Goal: Task Accomplishment & Management: Use online tool/utility

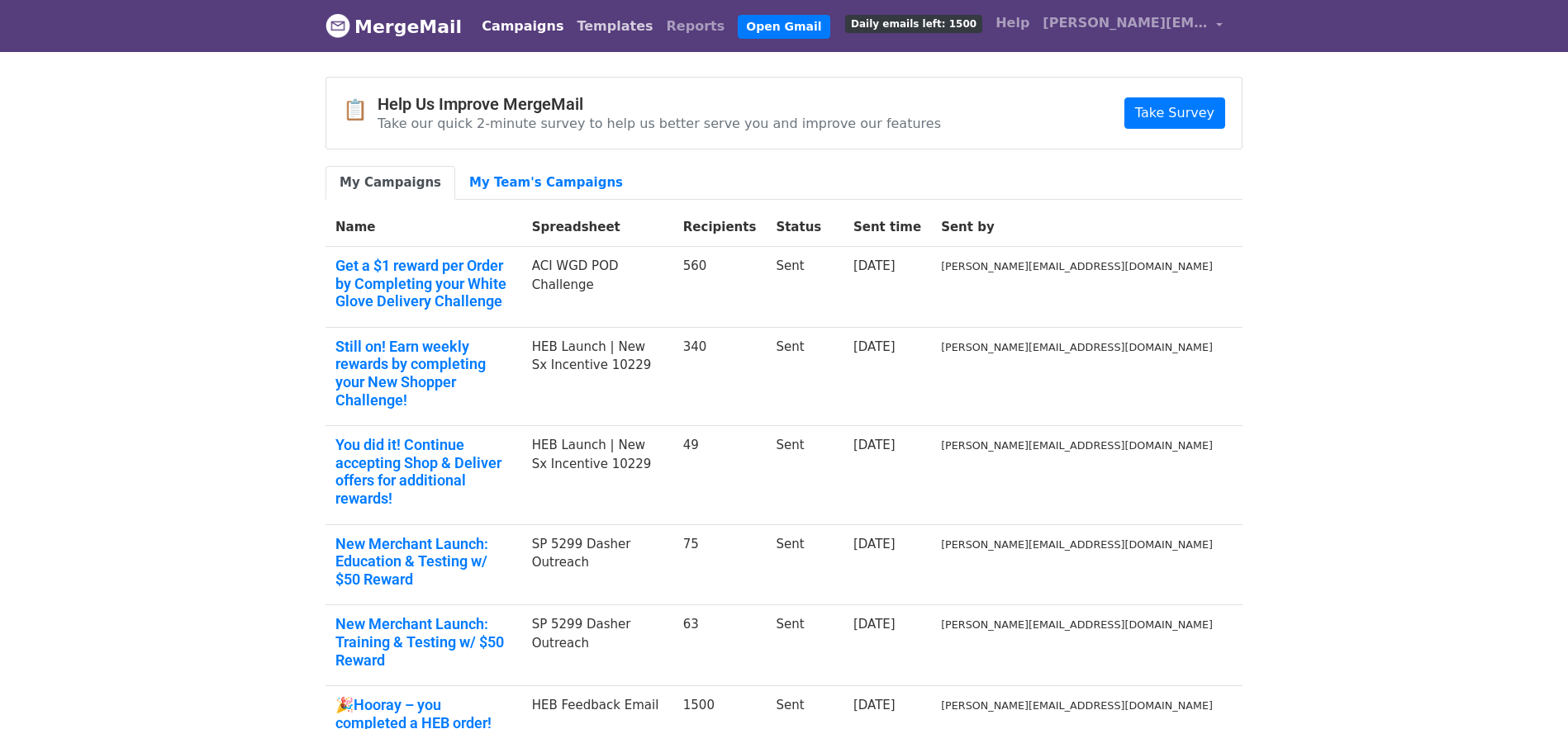
click at [593, 24] on link "Templates" at bounding box center [615, 26] width 89 height 33
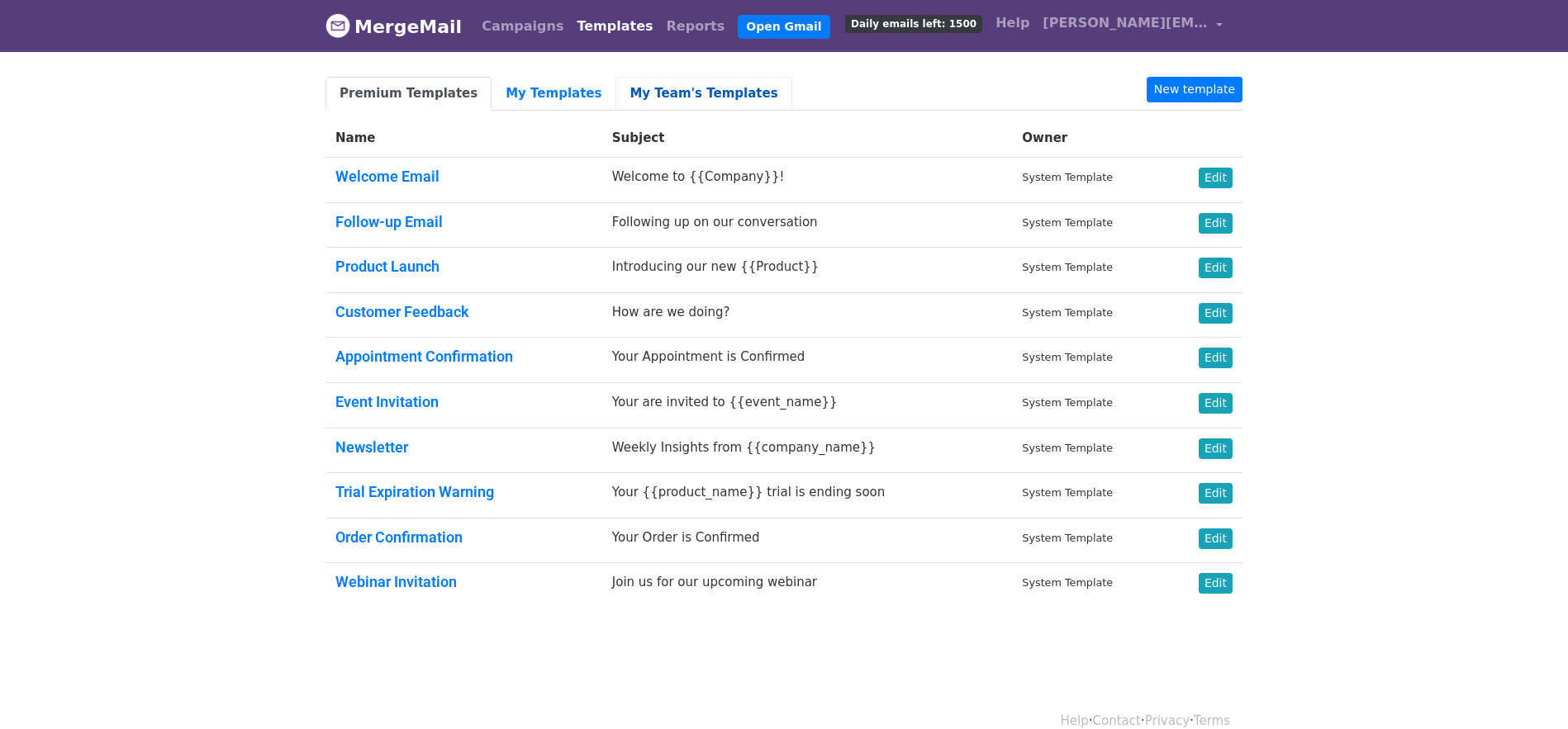
click at [677, 94] on link "My Team's Templates" at bounding box center [703, 93] width 176 height 34
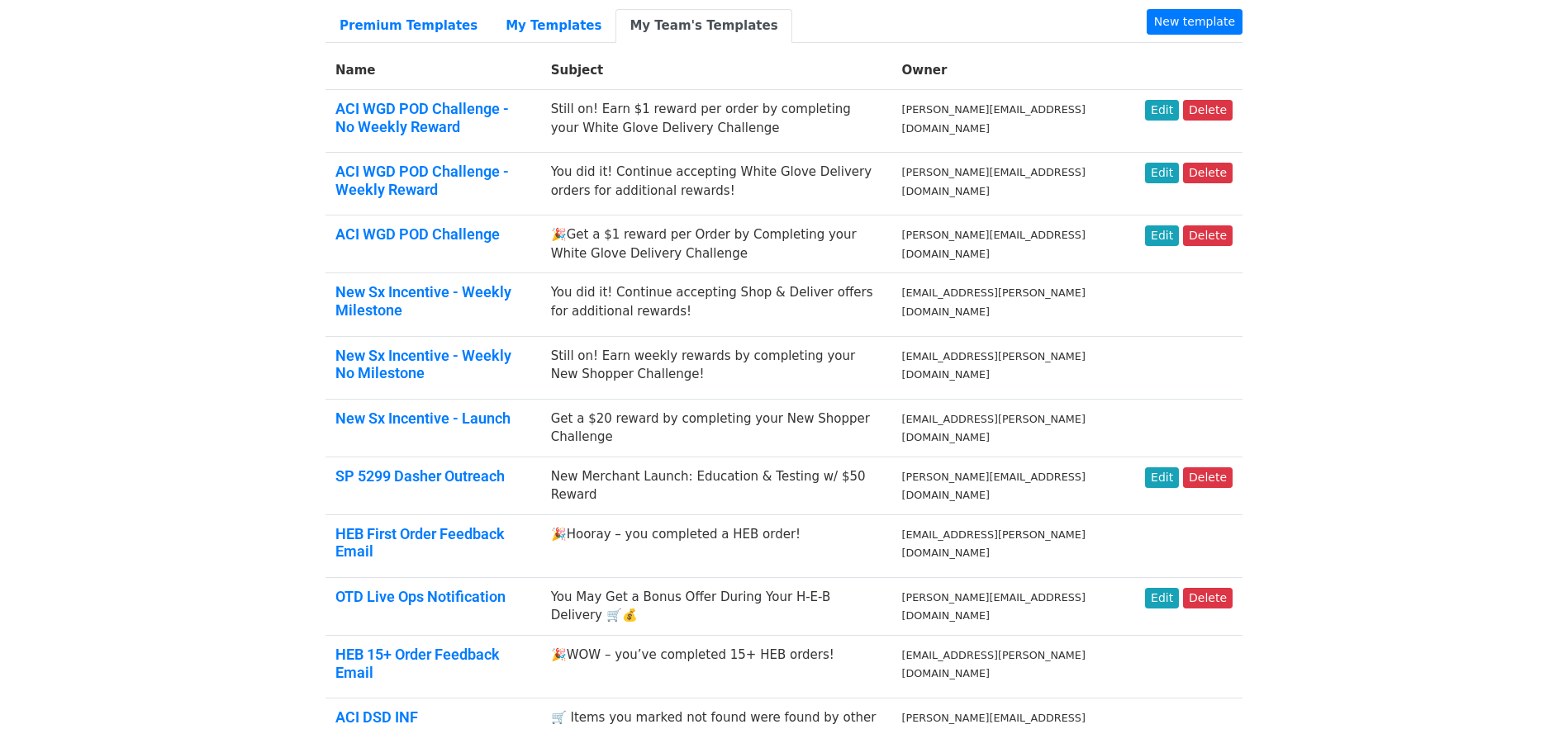
scroll to position [158, 0]
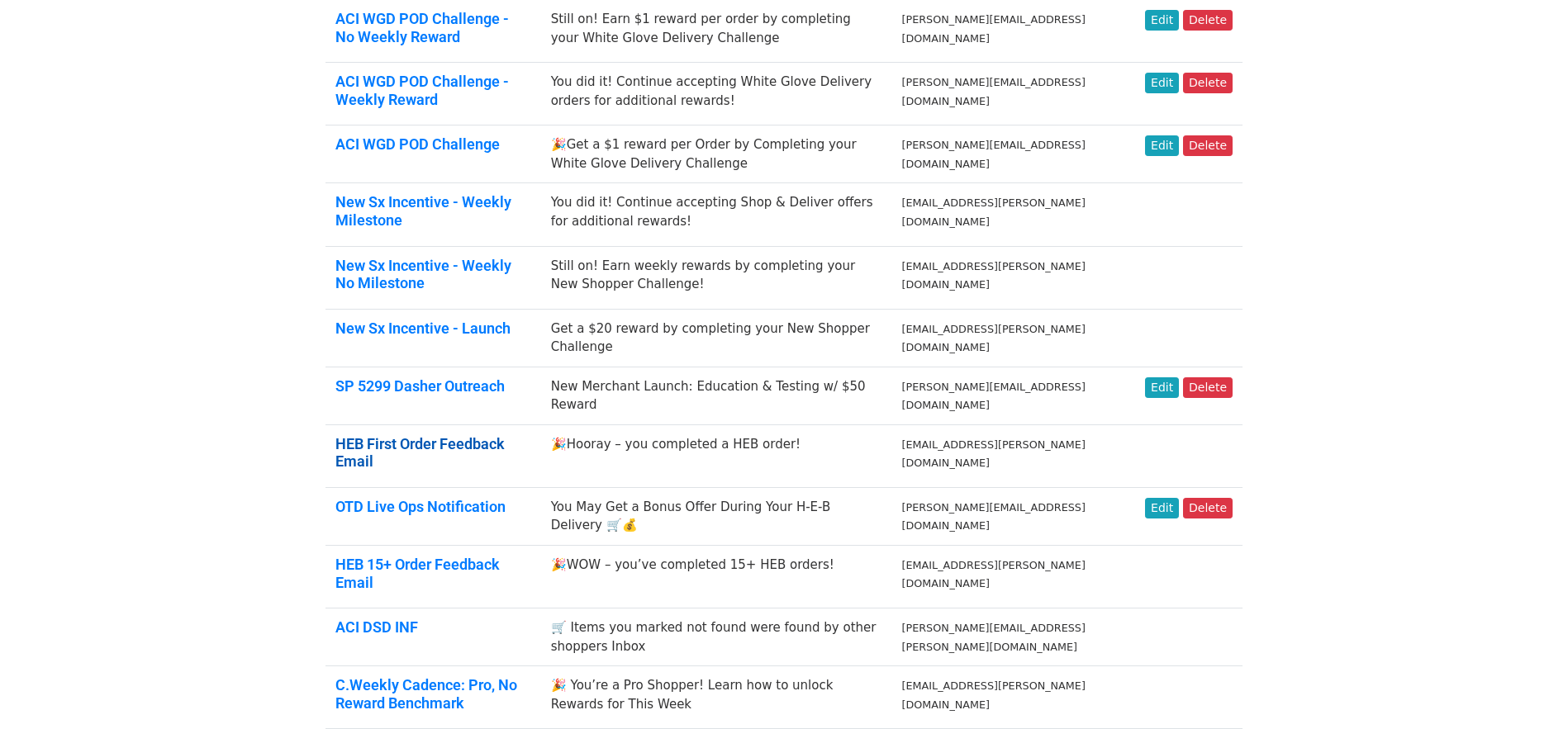
click at [504, 437] on link "HEB First Order Feedback Email" at bounding box center [420, 453] width 170 height 36
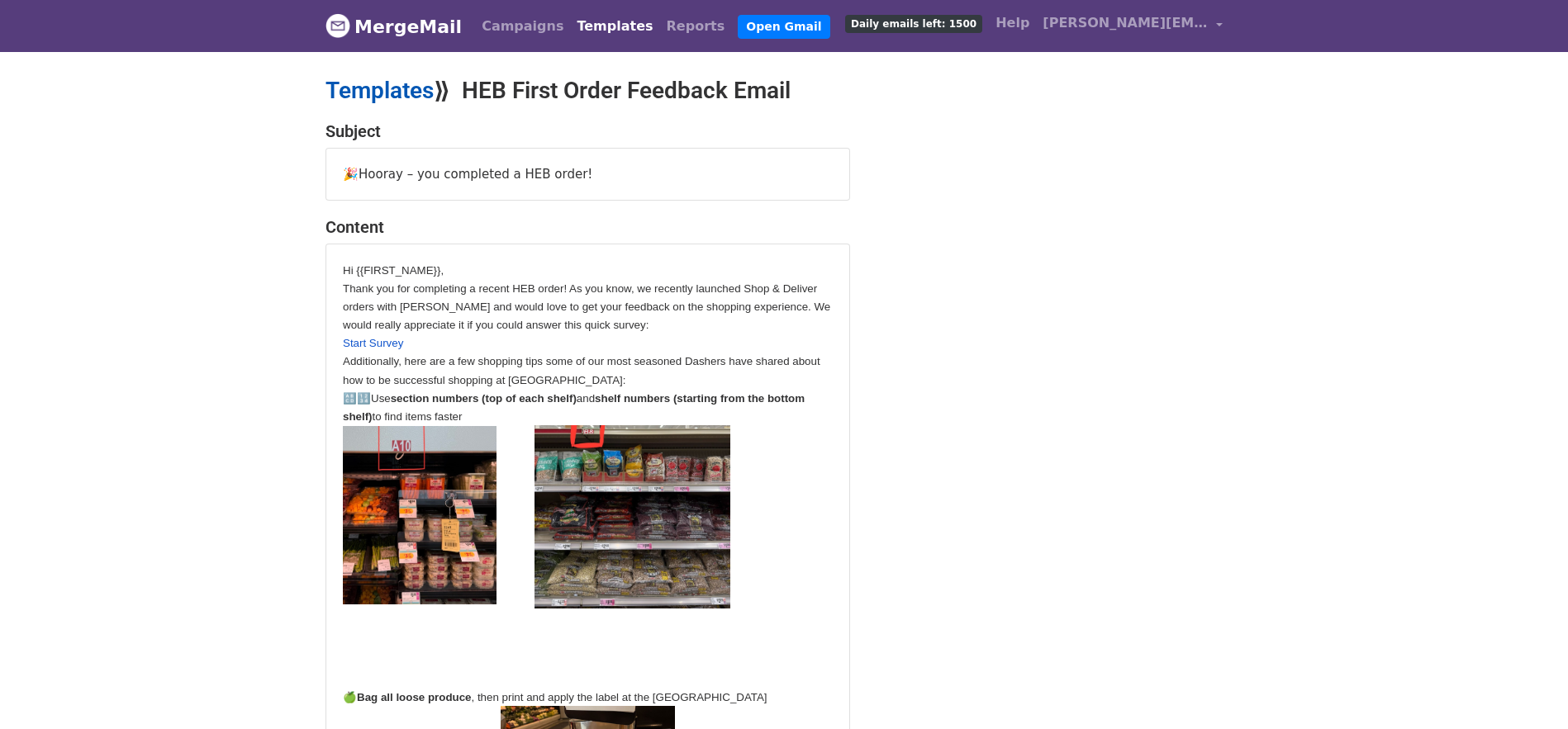
click at [420, 96] on link "Templates" at bounding box center [380, 90] width 109 height 27
click at [588, 25] on link "Templates" at bounding box center [615, 26] width 89 height 33
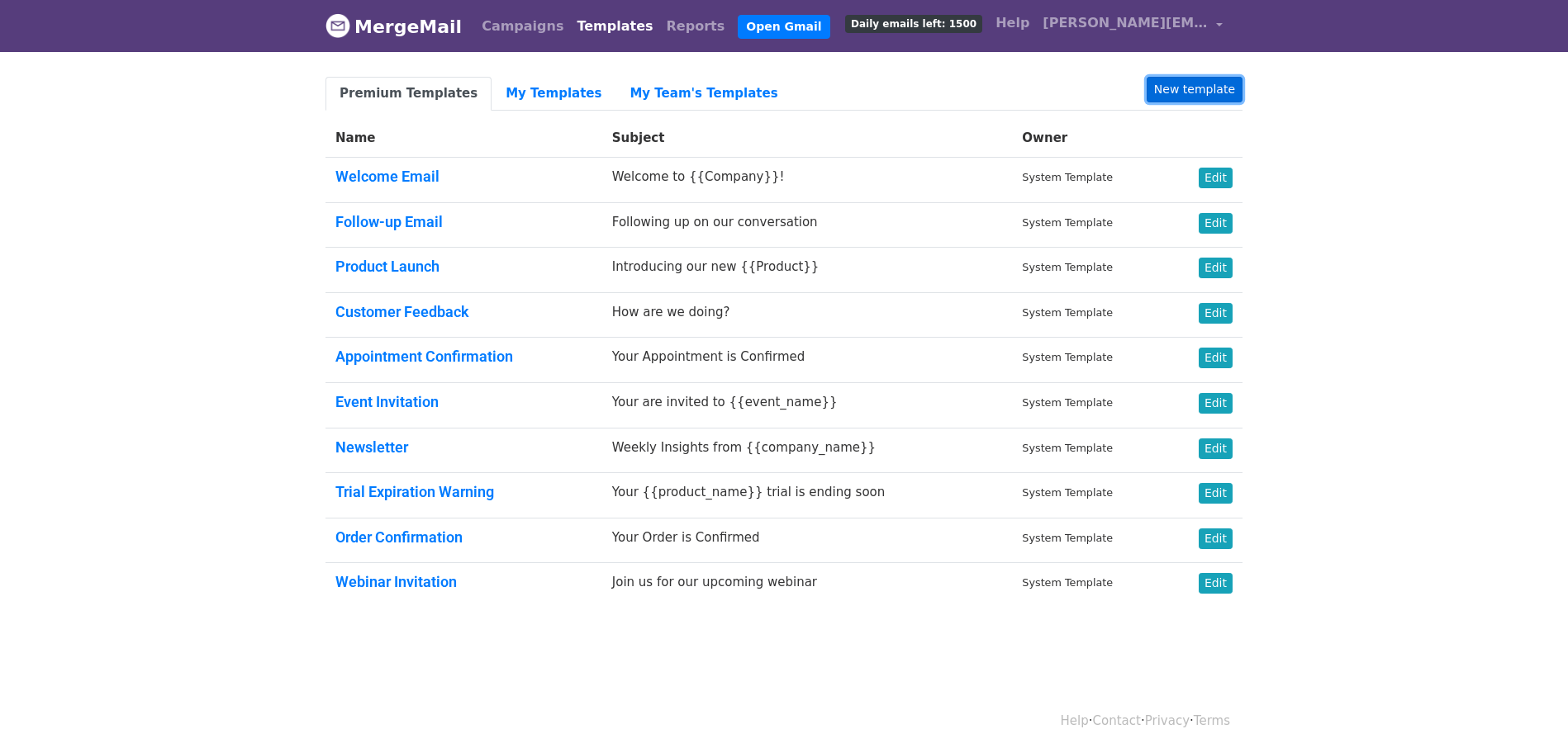
click at [1200, 94] on link "New template" at bounding box center [1194, 89] width 96 height 25
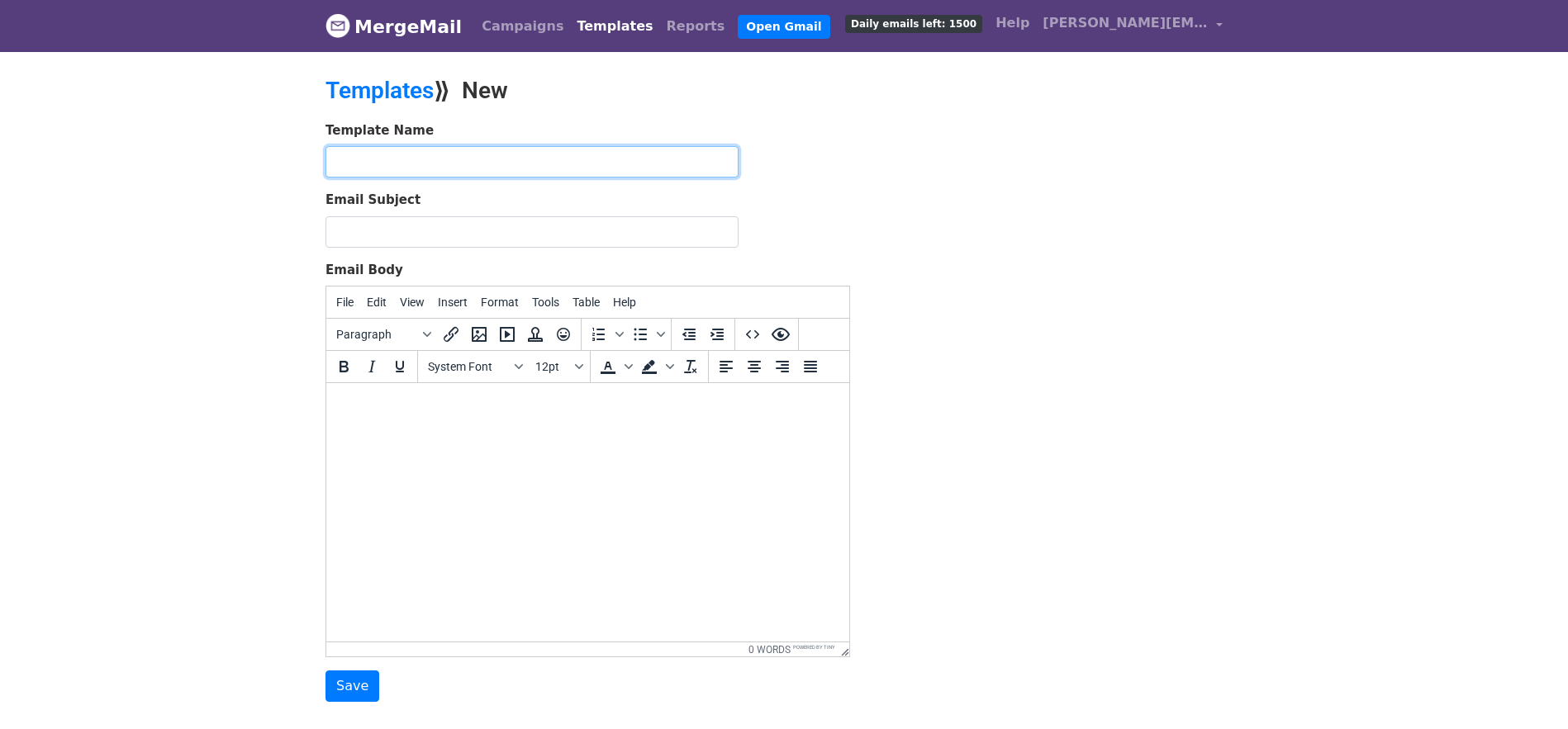
click at [432, 161] on input "text" at bounding box center [532, 162] width 413 height 31
drag, startPoint x: 538, startPoint y: 164, endPoint x: 476, endPoint y: 154, distance: 62.8
click at [476, 159] on input "HEB In Store Map Pins Feedback" at bounding box center [532, 162] width 413 height 31
type input "HEB In Store Map Pins Launch Feedback Form"
click at [400, 405] on body at bounding box center [588, 405] width 496 height 18
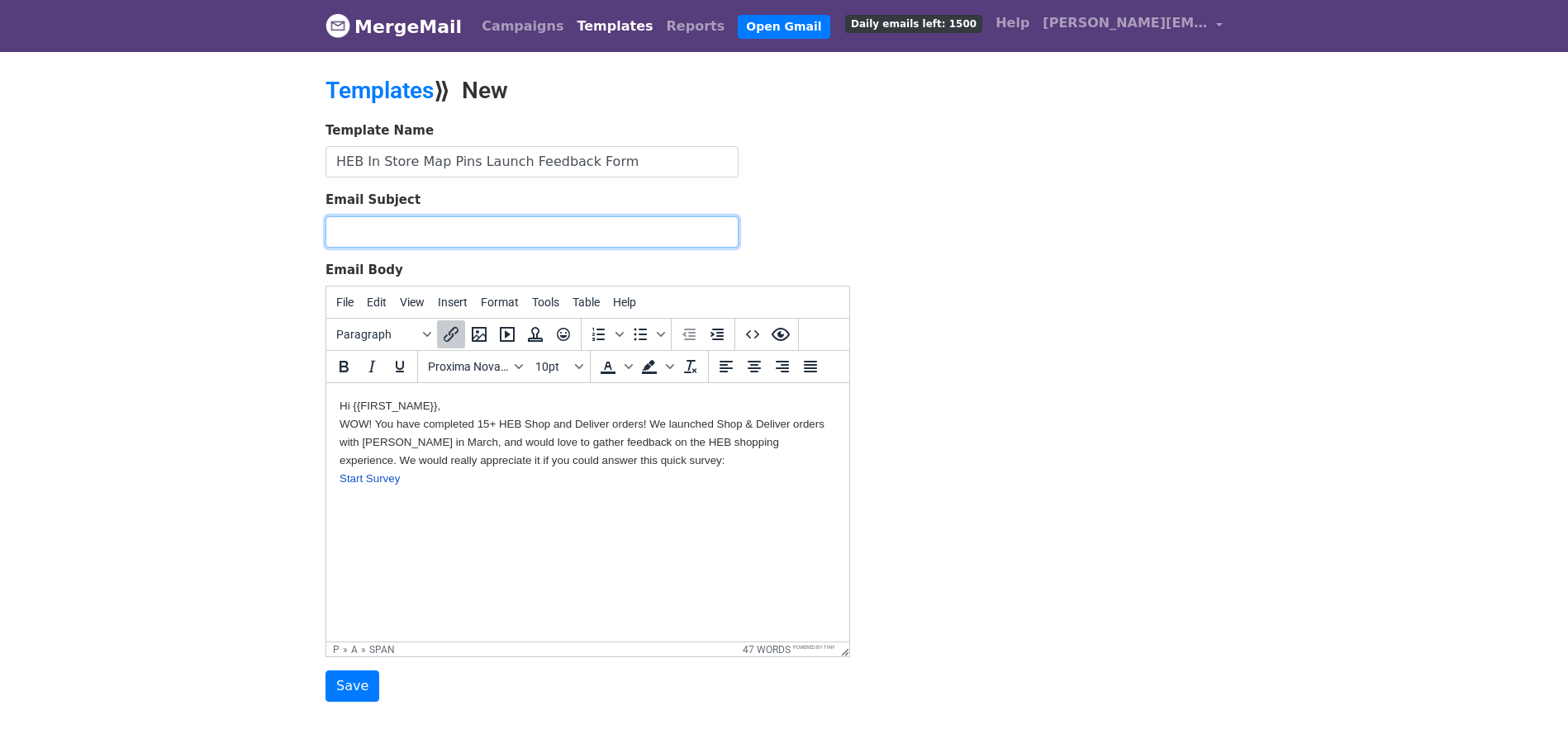
click at [398, 229] on input "Email Subject" at bounding box center [532, 232] width 413 height 31
type input "W"
type input "I"
click at [474, 235] on input "HEB In-store Map Pins - We want to hear your experience!" at bounding box center [532, 232] width 413 height 31
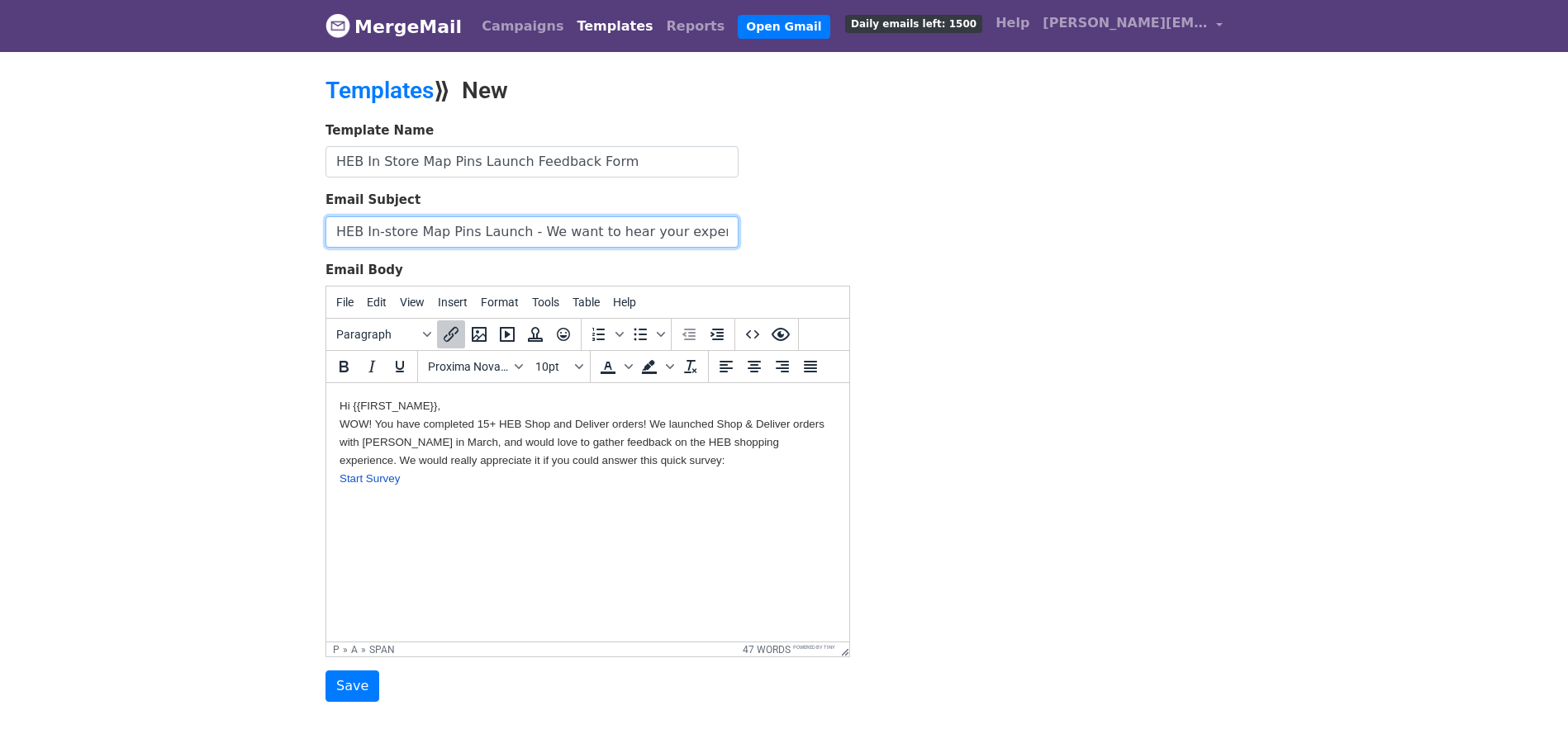
click at [546, 234] on input "HEB In-store Map Pins Launch - We want to hear your experience!" at bounding box center [532, 232] width 413 height 31
click at [591, 230] on input "HEB In-store Map Pins Launch - We want to hear your experience!" at bounding box center [532, 232] width 413 height 31
drag, startPoint x: 632, startPoint y: 234, endPoint x: 789, endPoint y: 237, distance: 157.0
click at [789, 237] on div "Email Subject HEB In-store Map Pins Launch - We want to hear your experience!" at bounding box center [588, 219] width 525 height 57
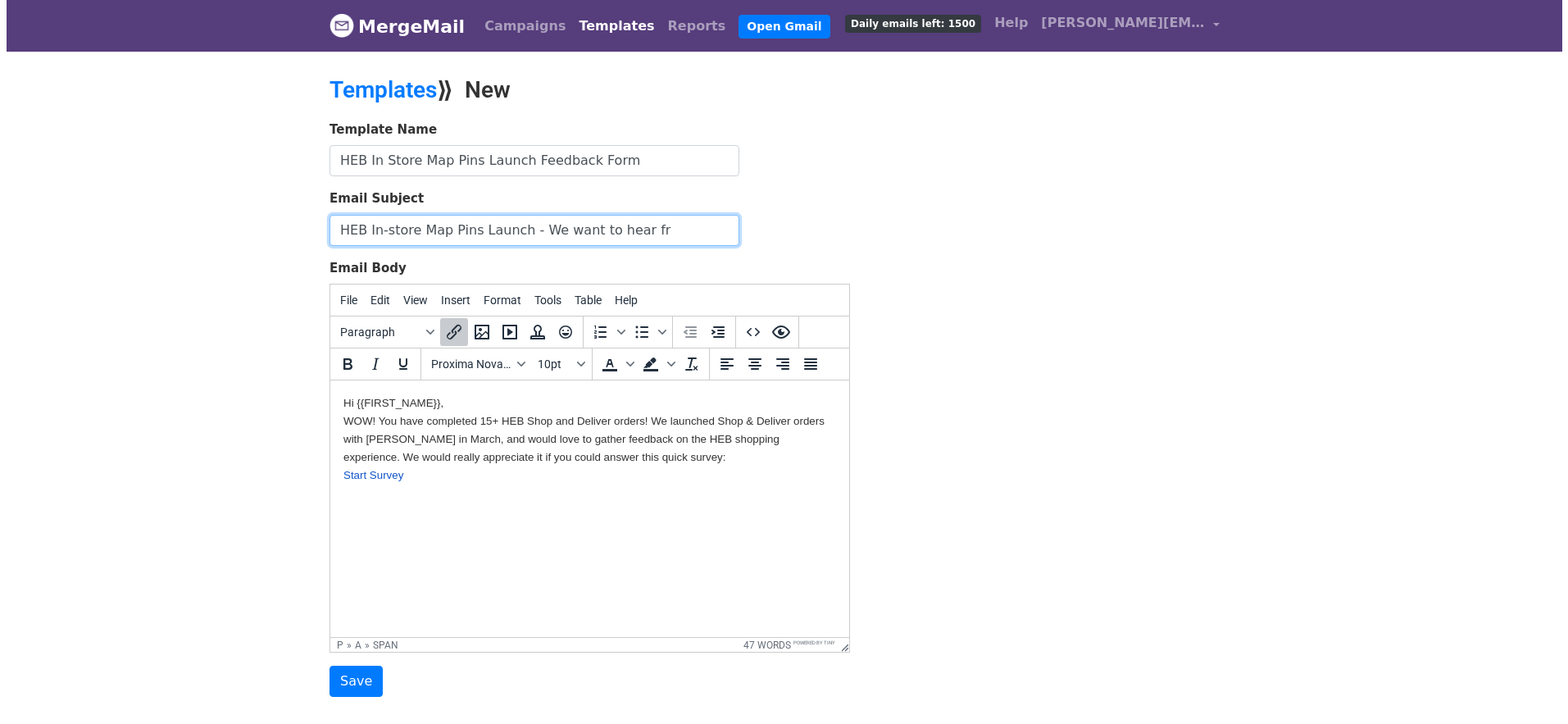
scroll to position [0, 0]
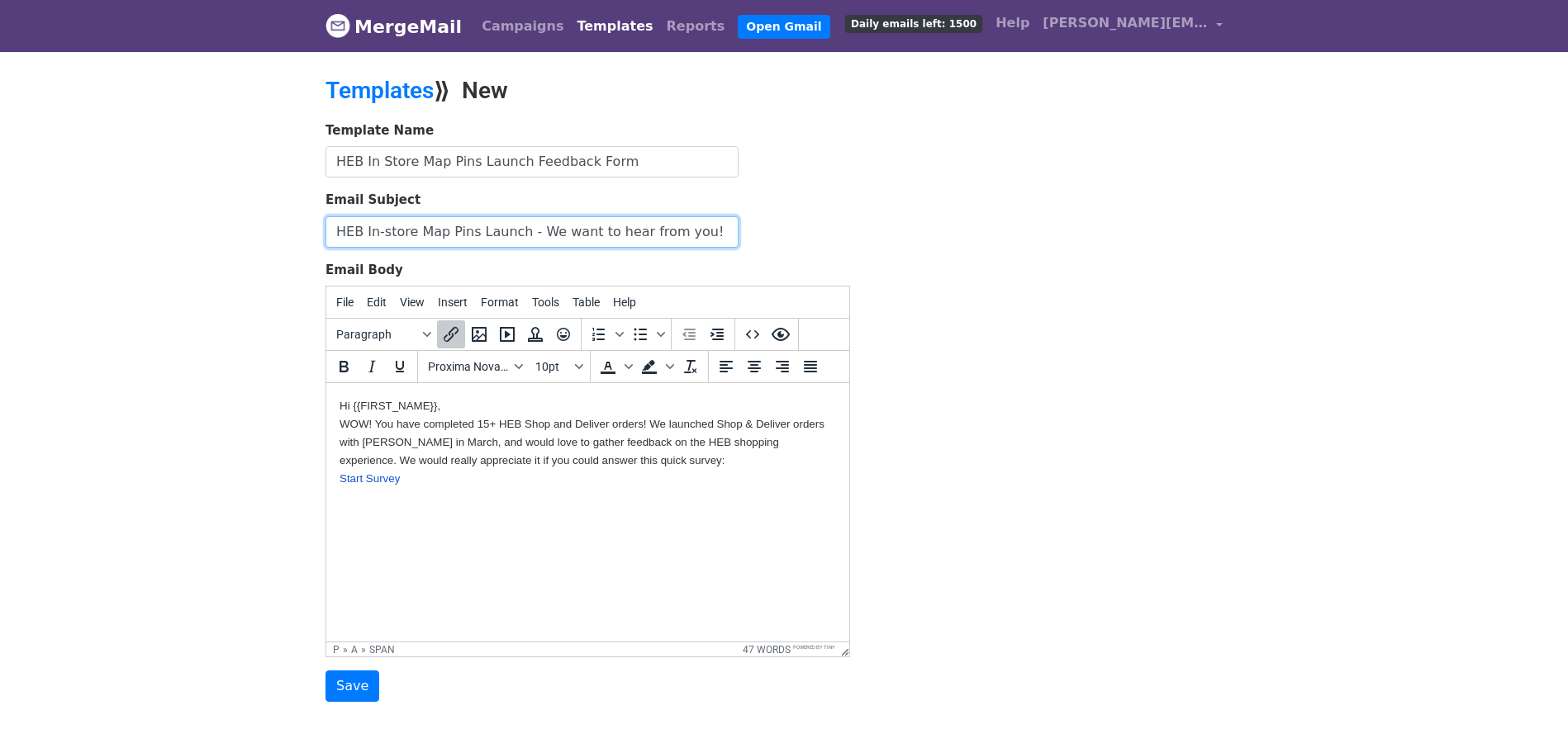
type input "HEB In-store Map Pins Launch - We want to hear from you!"
click at [634, 466] on p "WOW! You have completed 15+ HEB Shop and Deliver orders! We launched Shop & Del…" at bounding box center [588, 442] width 496 height 54
click at [460, 413] on p "Hi {{FIRST_NAME}}," at bounding box center [588, 405] width 496 height 18
click at [336, 424] on html "Hi {{FIRST_NAME}}, WOW! You have completed 15+ HEB Shop and Deliver orders! We …" at bounding box center [587, 441] width 523 height 117
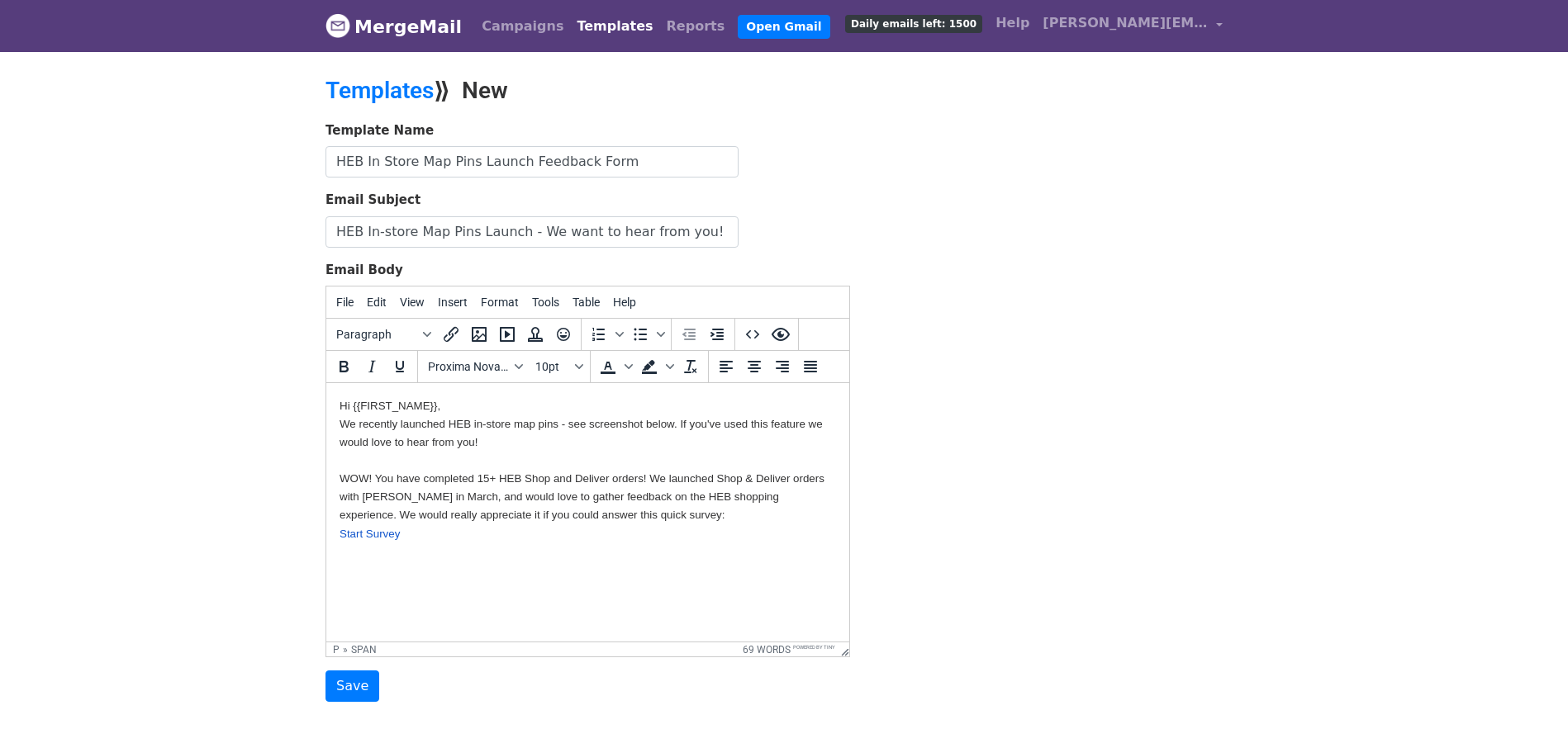
click at [746, 425] on span "We recently launched HEB in-store map pins - see screenshot below. If you've us…" at bounding box center [582, 469] width 485 height 103
click at [654, 436] on p "We recently launched HEB in-store map pins - see screenshot below. If you've se…" at bounding box center [588, 469] width 496 height 109
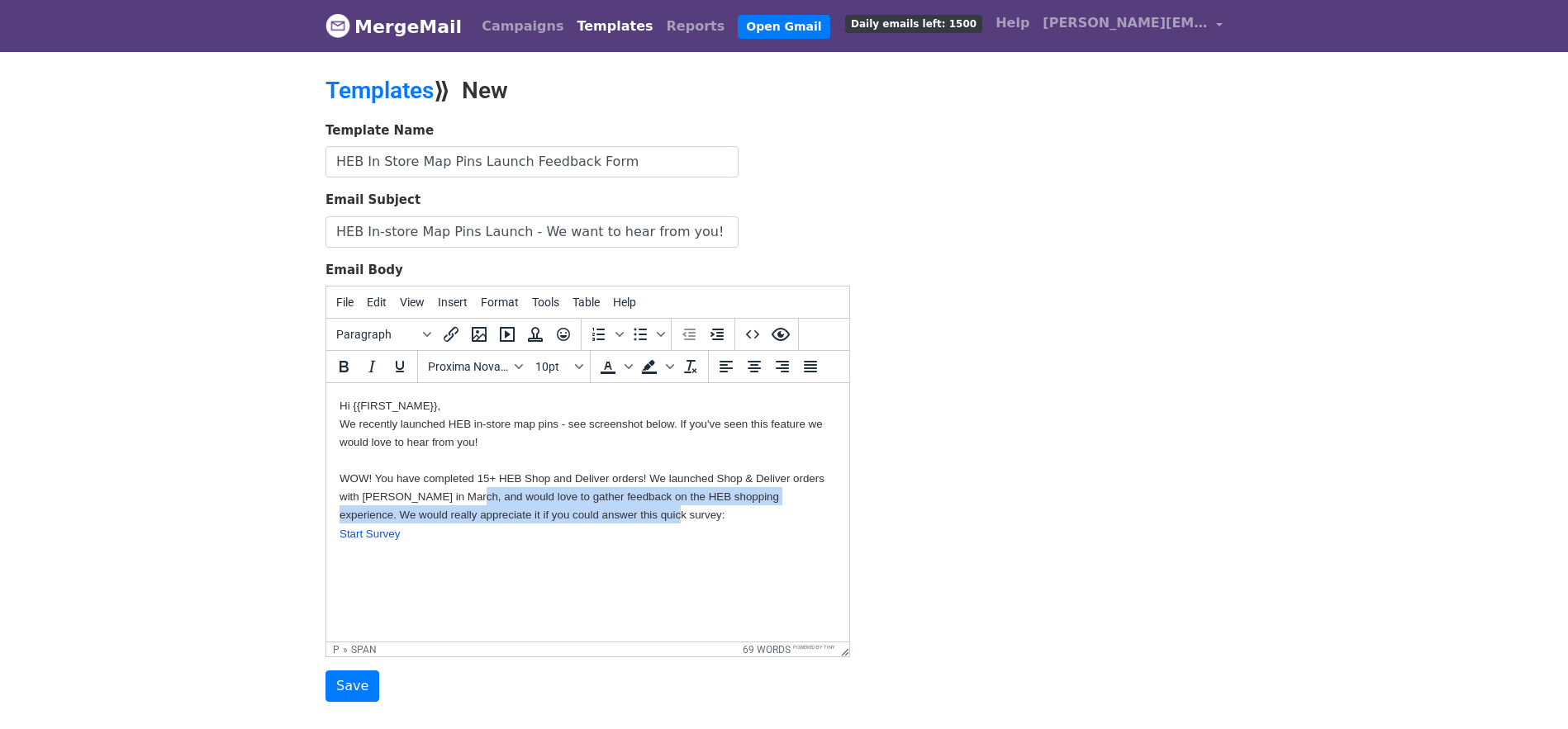
drag, startPoint x: 638, startPoint y: 512, endPoint x: 472, endPoint y: 498, distance: 166.6
click at [472, 498] on p "We recently launched HEB in-store map pins - see screenshot below. If you've se…" at bounding box center [588, 469] width 496 height 109
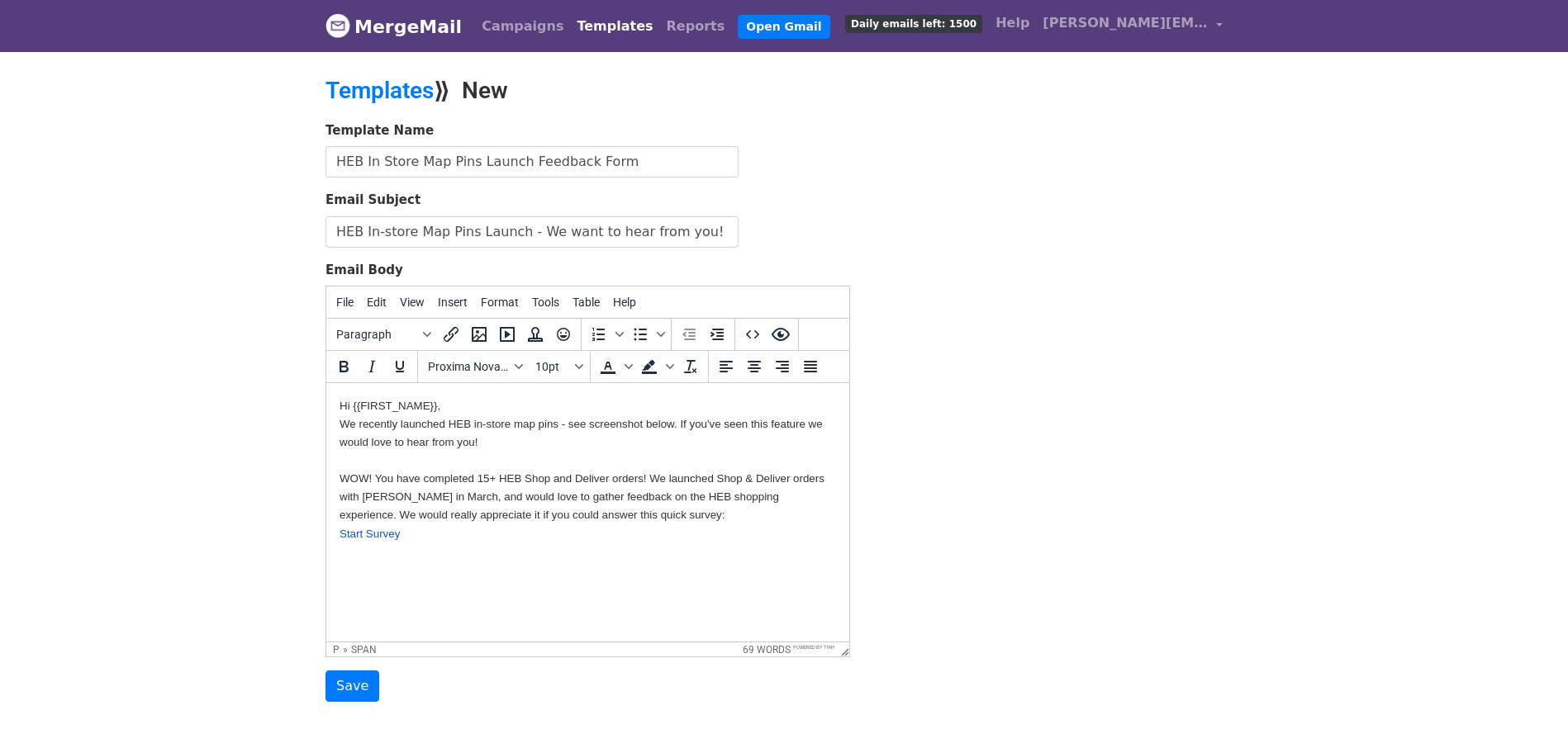
click at [552, 443] on p "We recently launched HEB in-store map pins - see screenshot below. If you've se…" at bounding box center [588, 469] width 496 height 109
drag, startPoint x: 507, startPoint y: 443, endPoint x: 368, endPoint y: 440, distance: 139.0
click at [369, 440] on p "We recently launched HEB in-store map pins - see screenshot below. If you've se…" at bounding box center [588, 469] width 496 height 109
click at [642, 518] on p "We recently launched HEB in-store map pins - see screenshot below. If you've se…" at bounding box center [588, 469] width 496 height 109
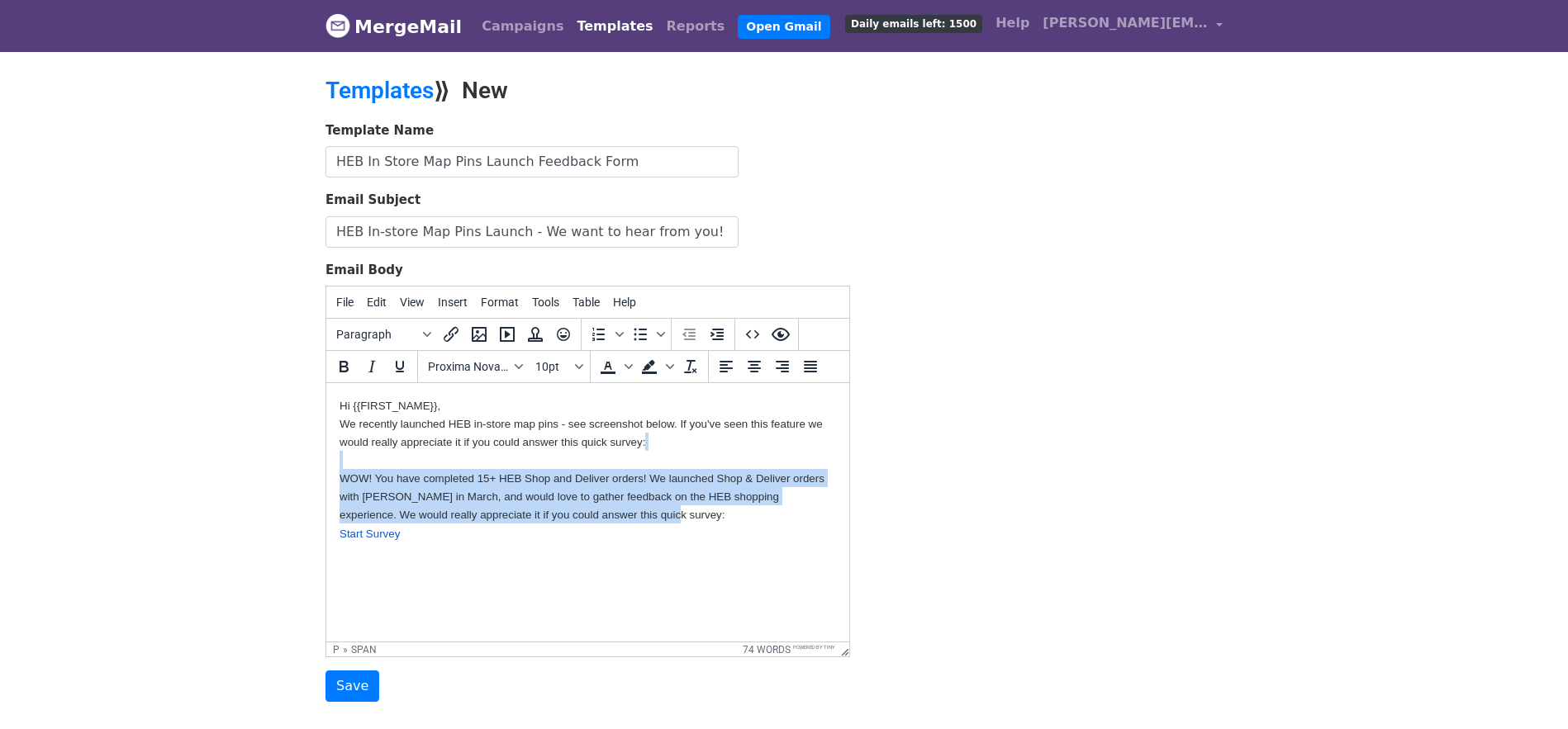
drag, startPoint x: 670, startPoint y: 522, endPoint x: 329, endPoint y: 460, distance: 346.6
click at [329, 460] on html "Hi {{FIRST_NAME}}, We recently launched HEB in-store map pins - see screenshot …" at bounding box center [587, 469] width 523 height 173
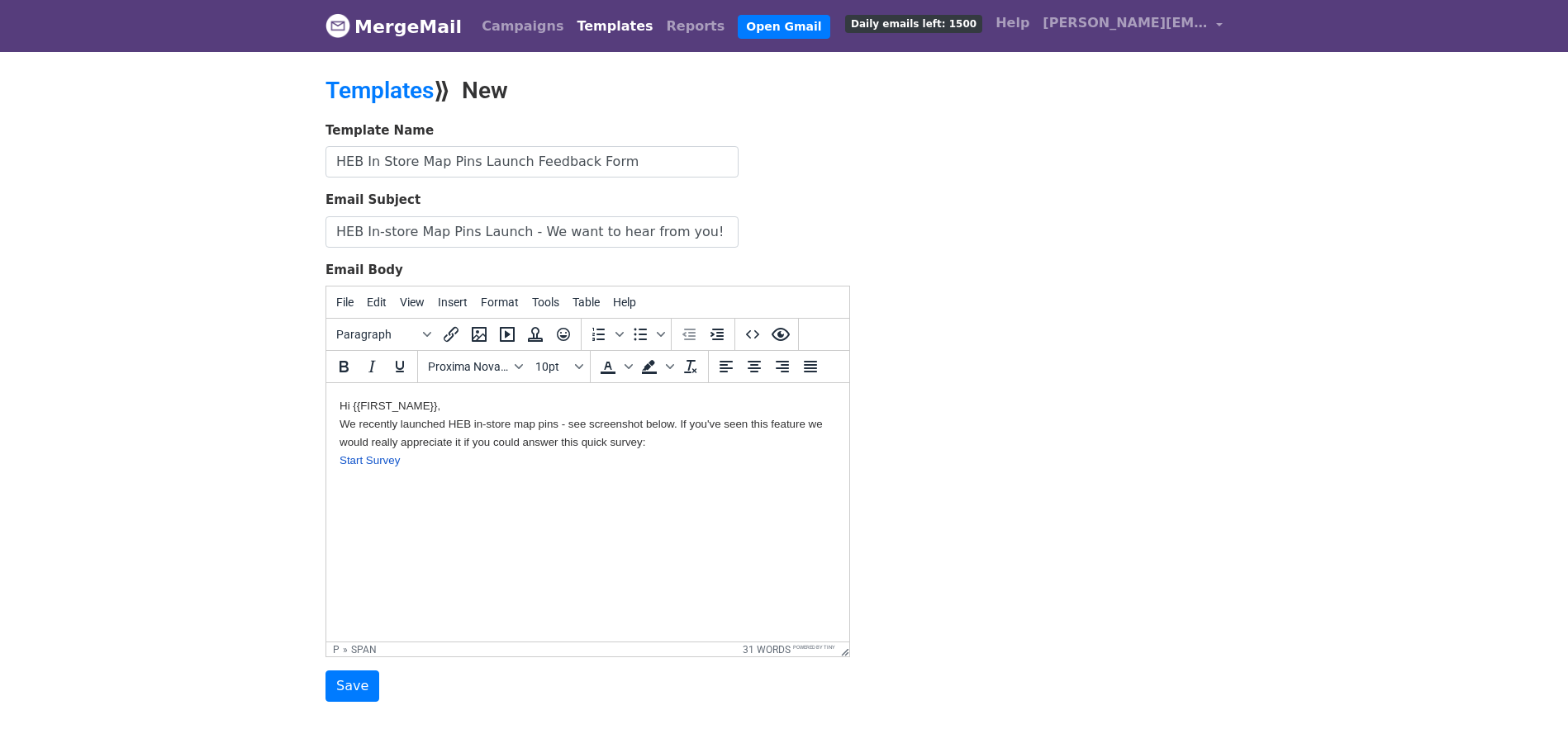
click at [393, 411] on span "Hi {{FIRST_NAME}}," at bounding box center [390, 405] width 101 height 13
click at [624, 458] on p "Start Survey" at bounding box center [588, 460] width 496 height 18
click at [683, 442] on p "We recently launched HEB in-store map pins - see screenshot below. If you've se…" at bounding box center [588, 432] width 496 height 36
click at [663, 446] on p "We recently launched HEB in-store map pins - see screenshot below. If you've se…" at bounding box center [588, 432] width 496 height 36
click at [605, 460] on p "Start Survey" at bounding box center [588, 460] width 496 height 18
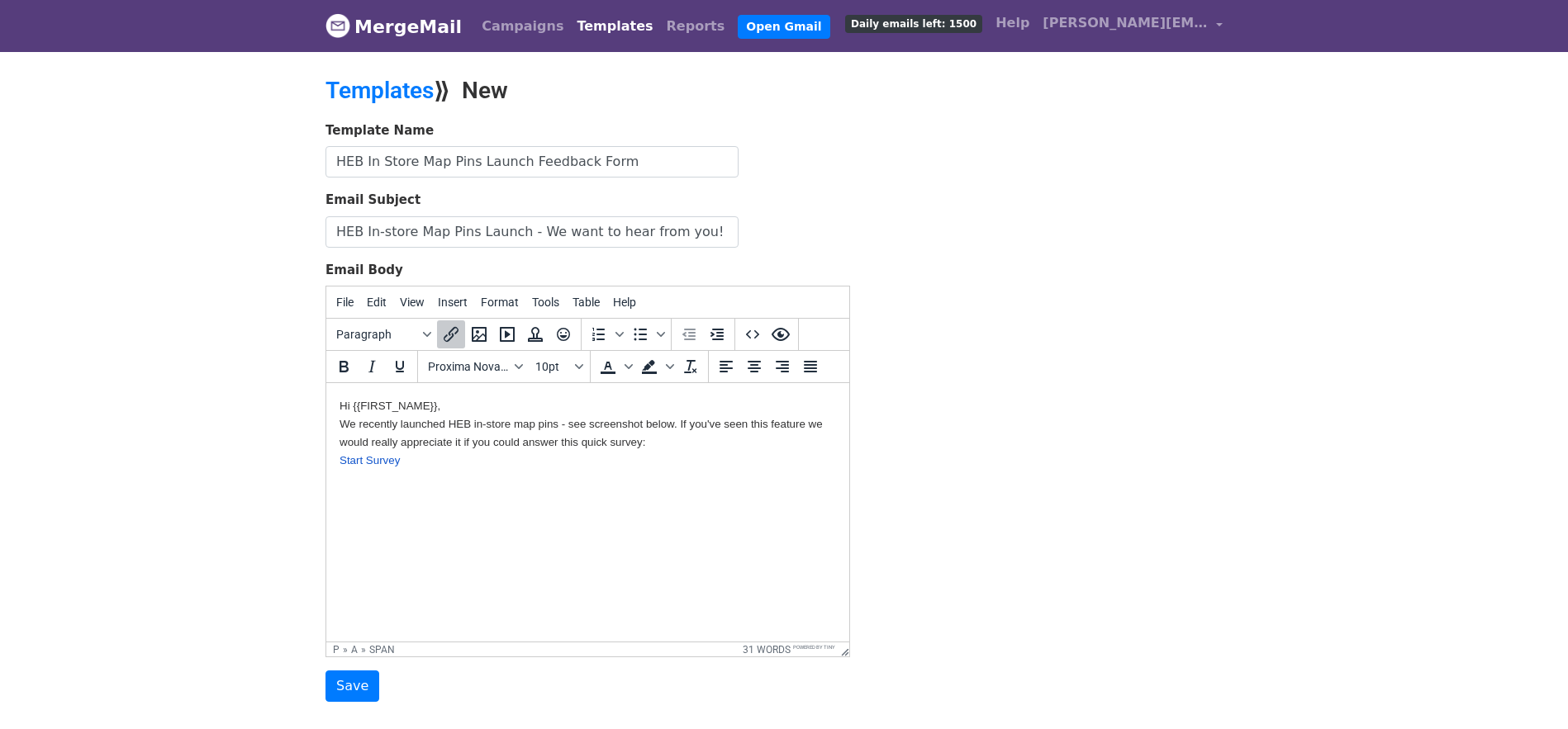
drag, startPoint x: 420, startPoint y: 460, endPoint x: 329, endPoint y: 459, distance: 91.0
click at [329, 459] on html "Hi {{FIRST_NAME}}, We recently launched HEB in-store map pins - see screenshot …" at bounding box center [587, 432] width 523 height 99
click at [361, 457] on span "Star Survey" at bounding box center [368, 460] width 58 height 13
drag, startPoint x: 408, startPoint y: 456, endPoint x: 335, endPoint y: 457, distance: 73.0
click at [335, 457] on html "Hi {{FIRST_NAME}}, We recently launched HEB in-store map pins - see screenshot …" at bounding box center [587, 432] width 523 height 99
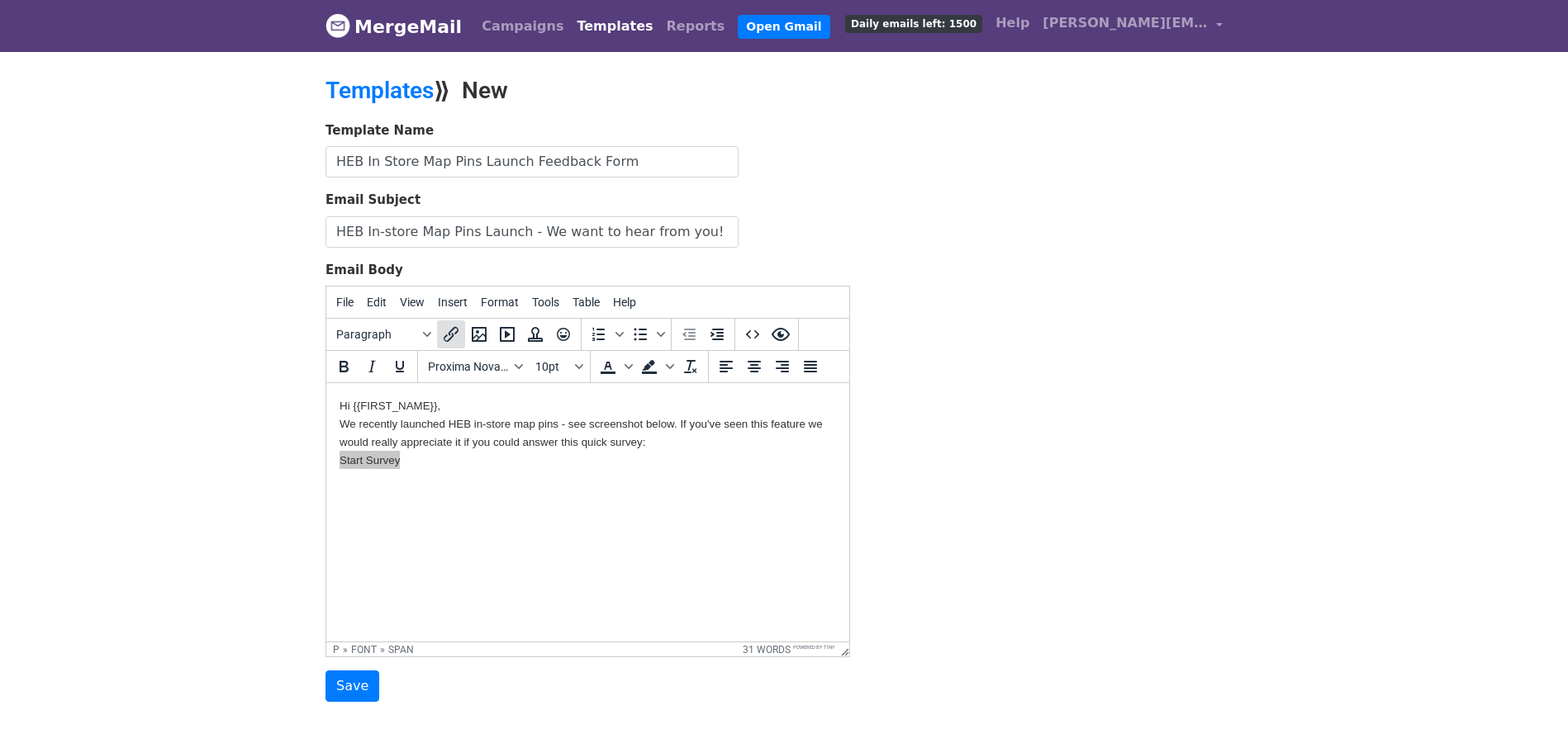
click at [446, 336] on icon "Insert/edit link" at bounding box center [451, 334] width 19 height 19
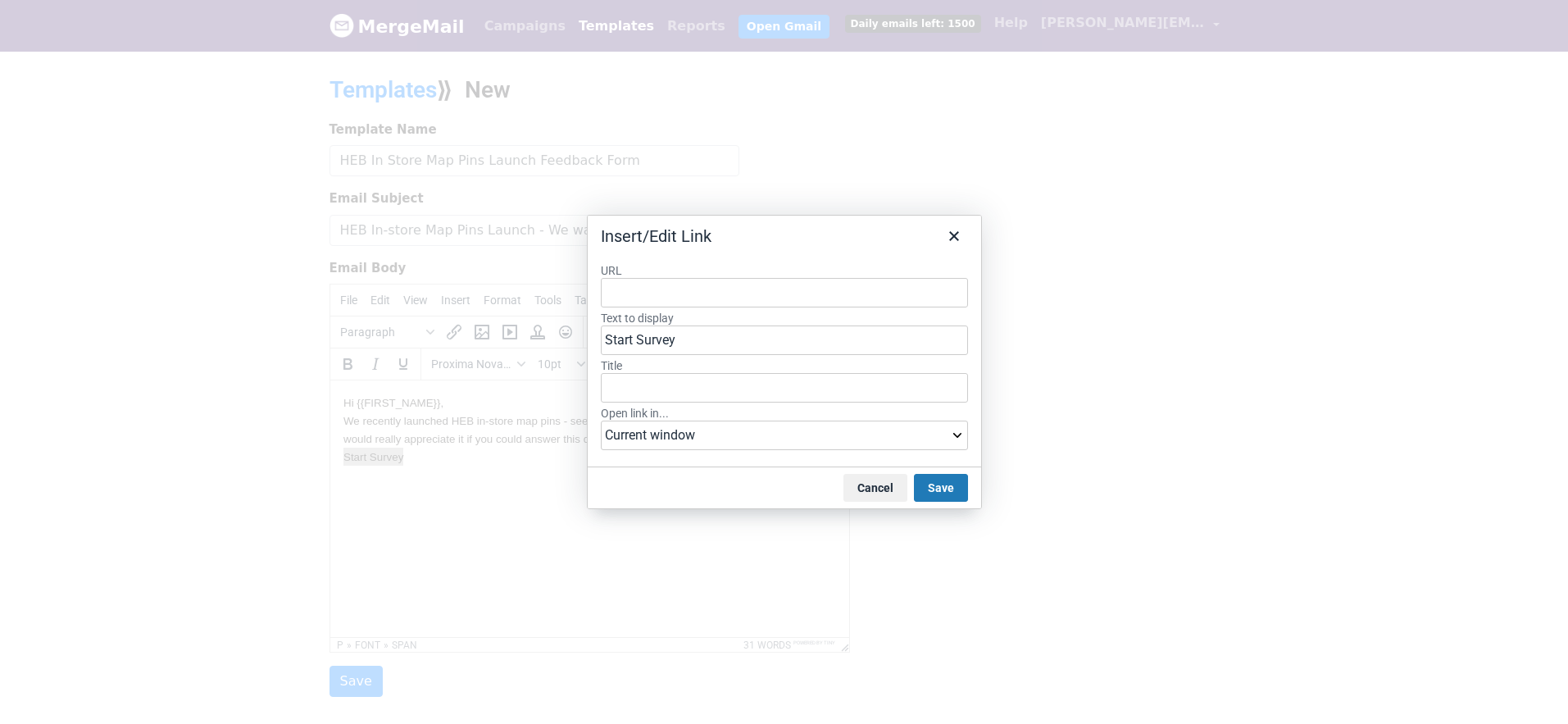
type input "https://docs.google.com/forms/d/1H9Rqa6FitGcjIpnADx5nfZjtfqZ-O-pT1oSovS6PHJE/ed…"
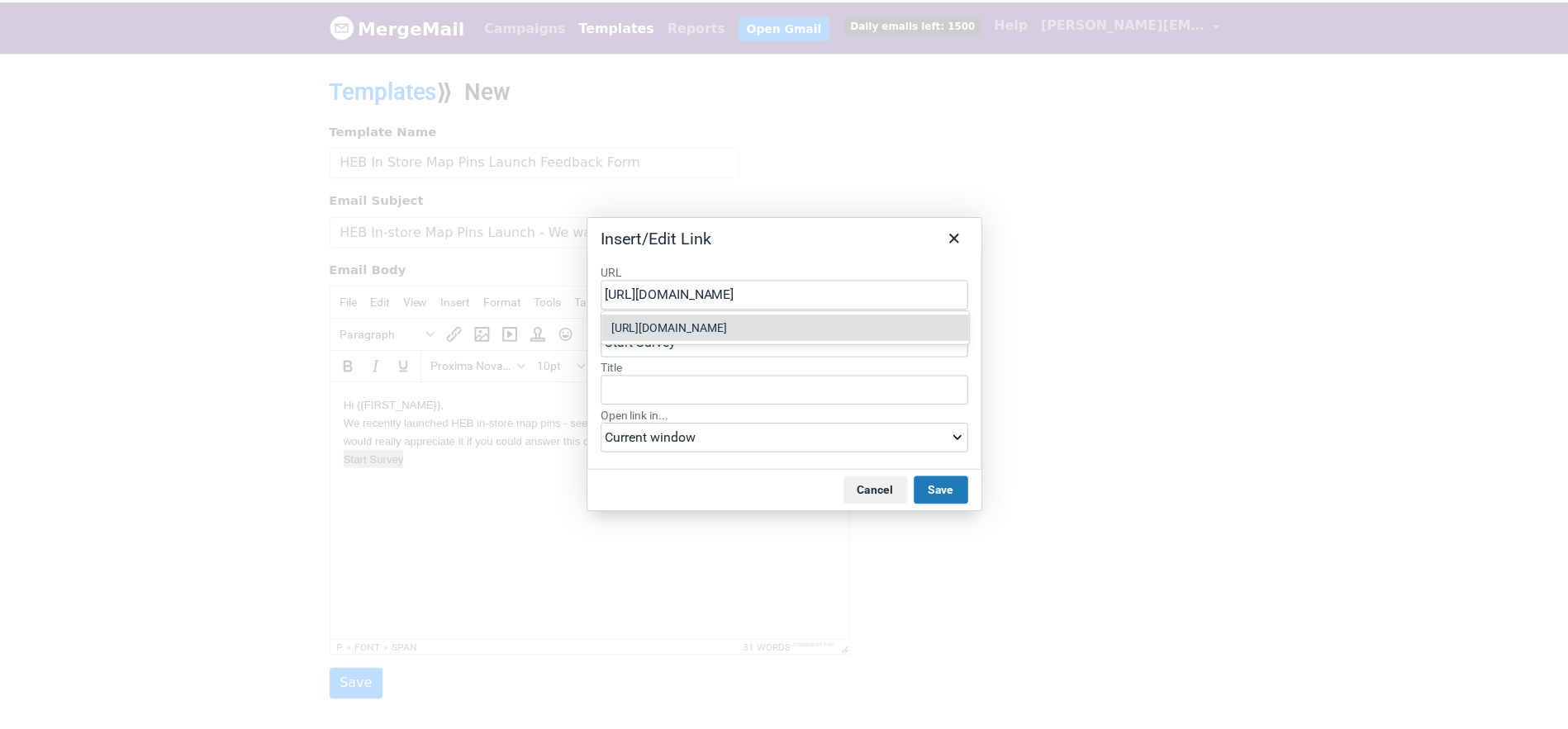
scroll to position [0, 175]
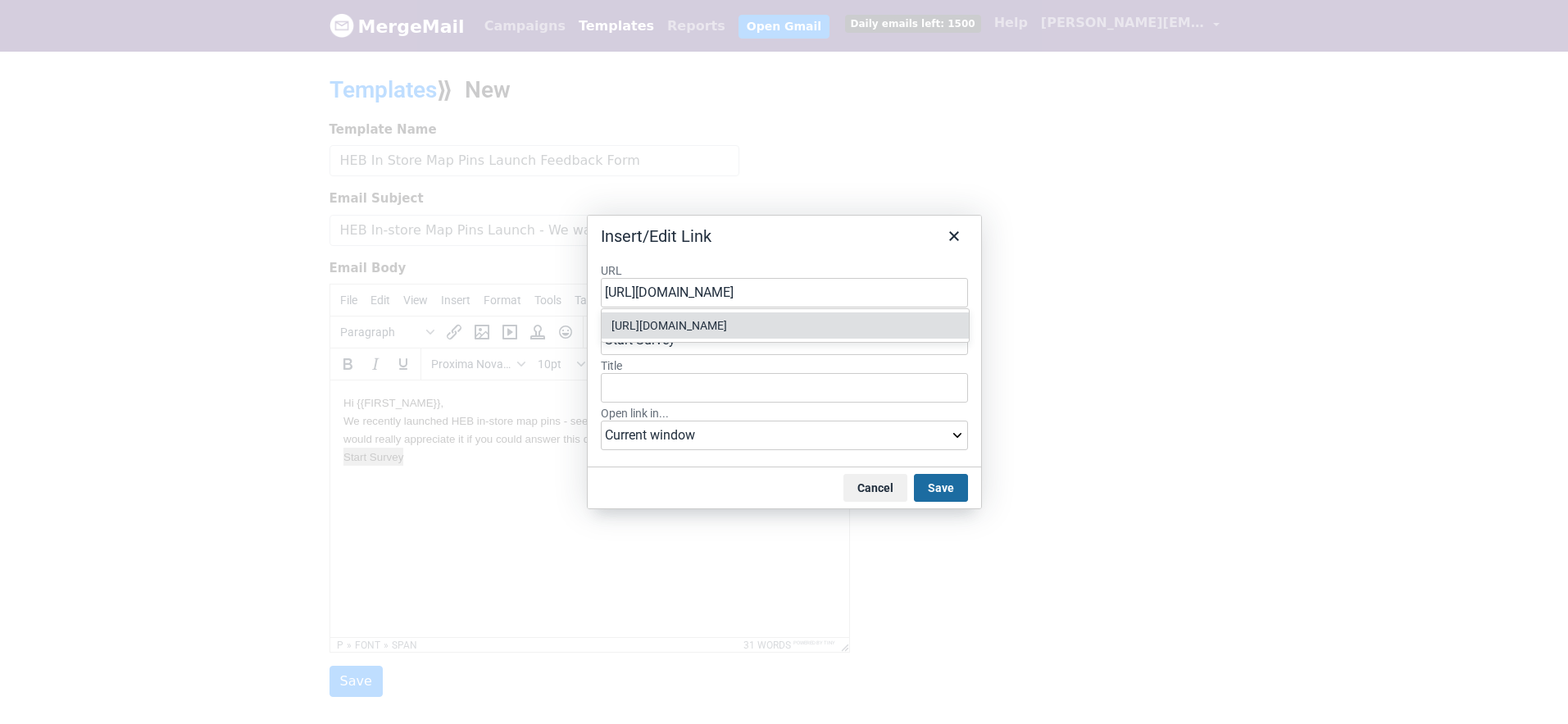
click at [937, 483] on button "Save" at bounding box center [941, 487] width 54 height 28
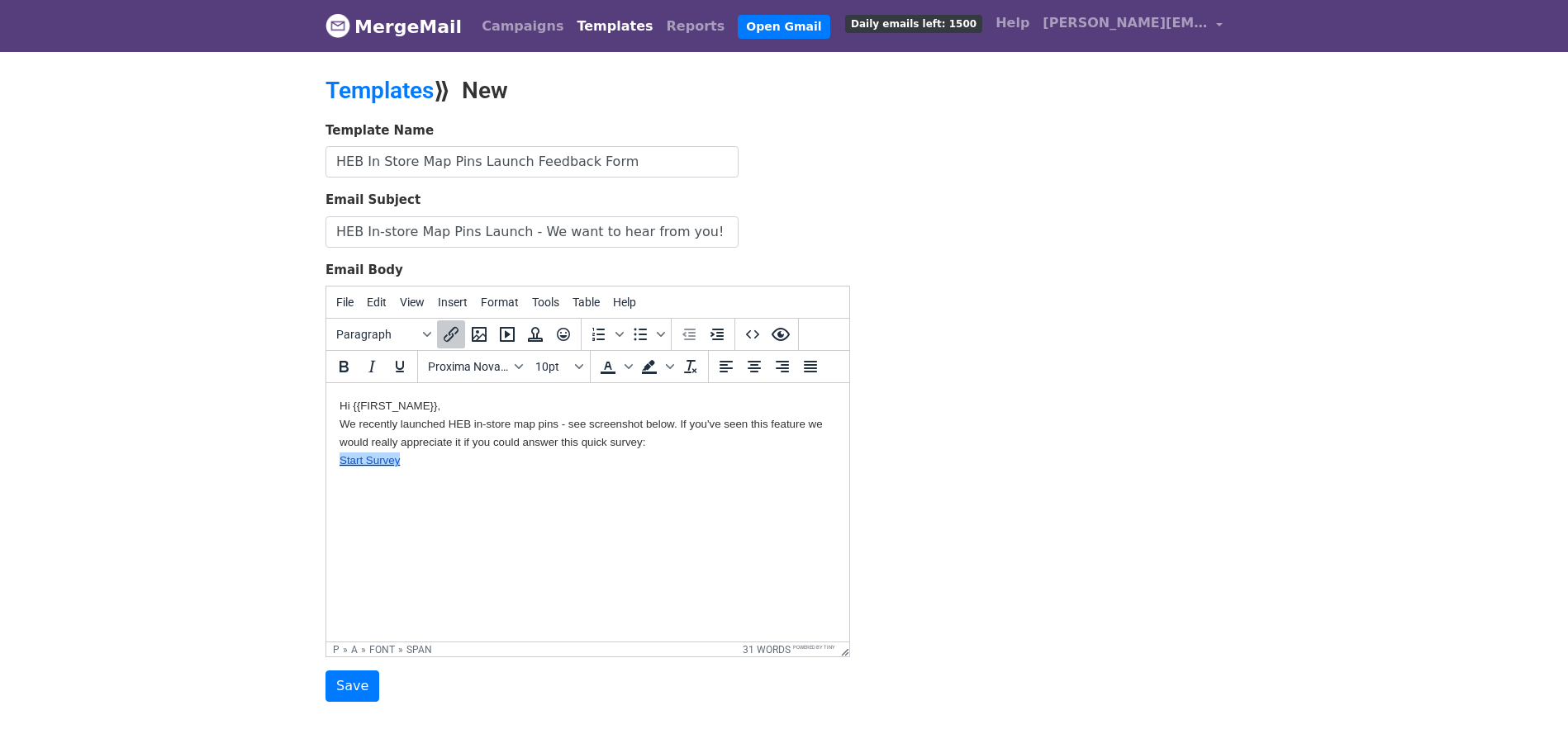
drag, startPoint x: 653, startPoint y: 470, endPoint x: 638, endPoint y: 473, distance: 15.3
click at [655, 470] on html "Hi {{FIRST_NAME}}, We recently launched HEB in-store map pins - see screenshot …" at bounding box center [587, 432] width 523 height 99
drag, startPoint x: 587, startPoint y: 470, endPoint x: 524, endPoint y: 432, distance: 73.6
click at [588, 470] on html "Hi {{FIRST_NAME}}, We recently launched HEB in-store map pins - see screenshot …" at bounding box center [587, 432] width 523 height 99
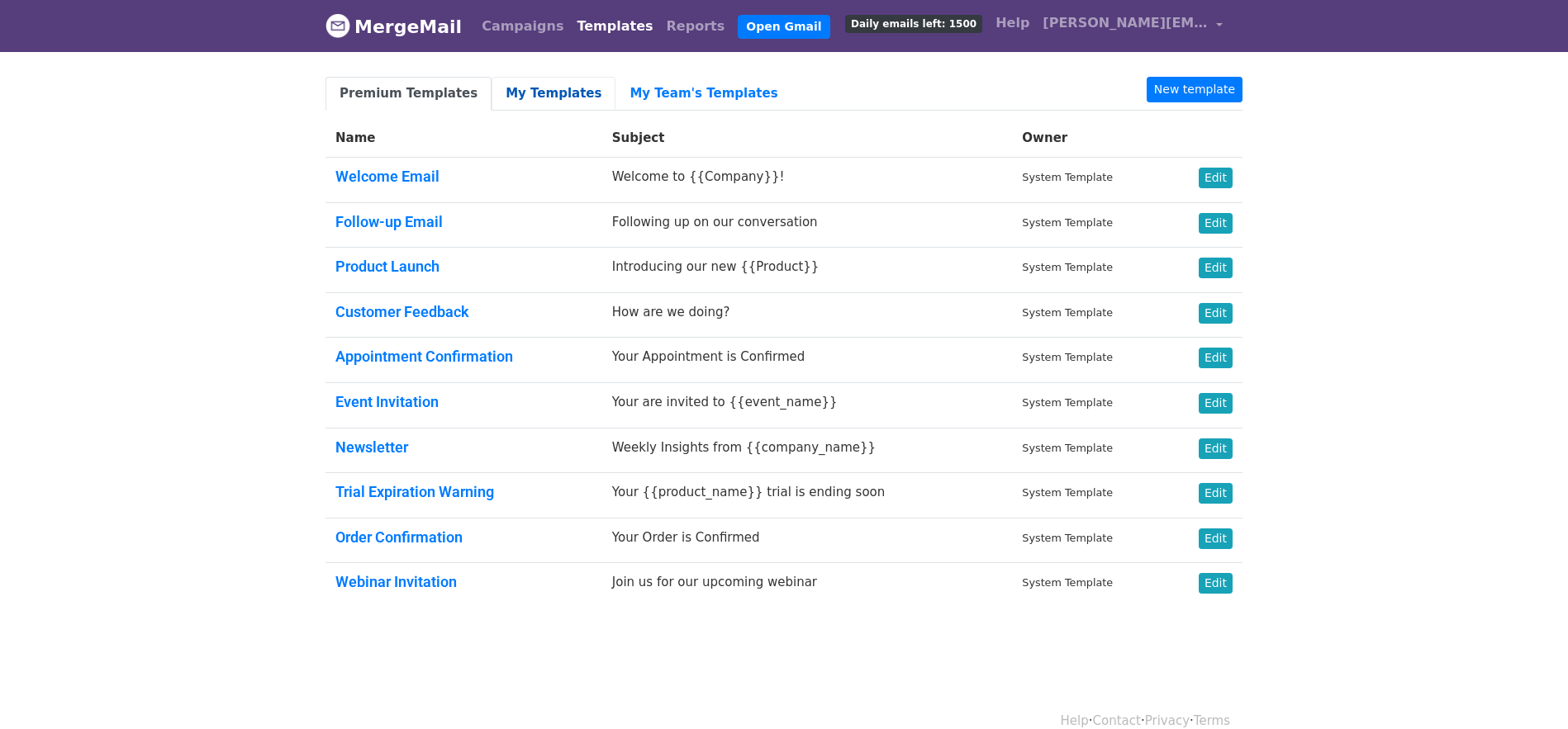
click at [528, 82] on link "My Templates" at bounding box center [554, 93] width 124 height 34
click at [659, 95] on link "My Team's Templates" at bounding box center [703, 93] width 176 height 34
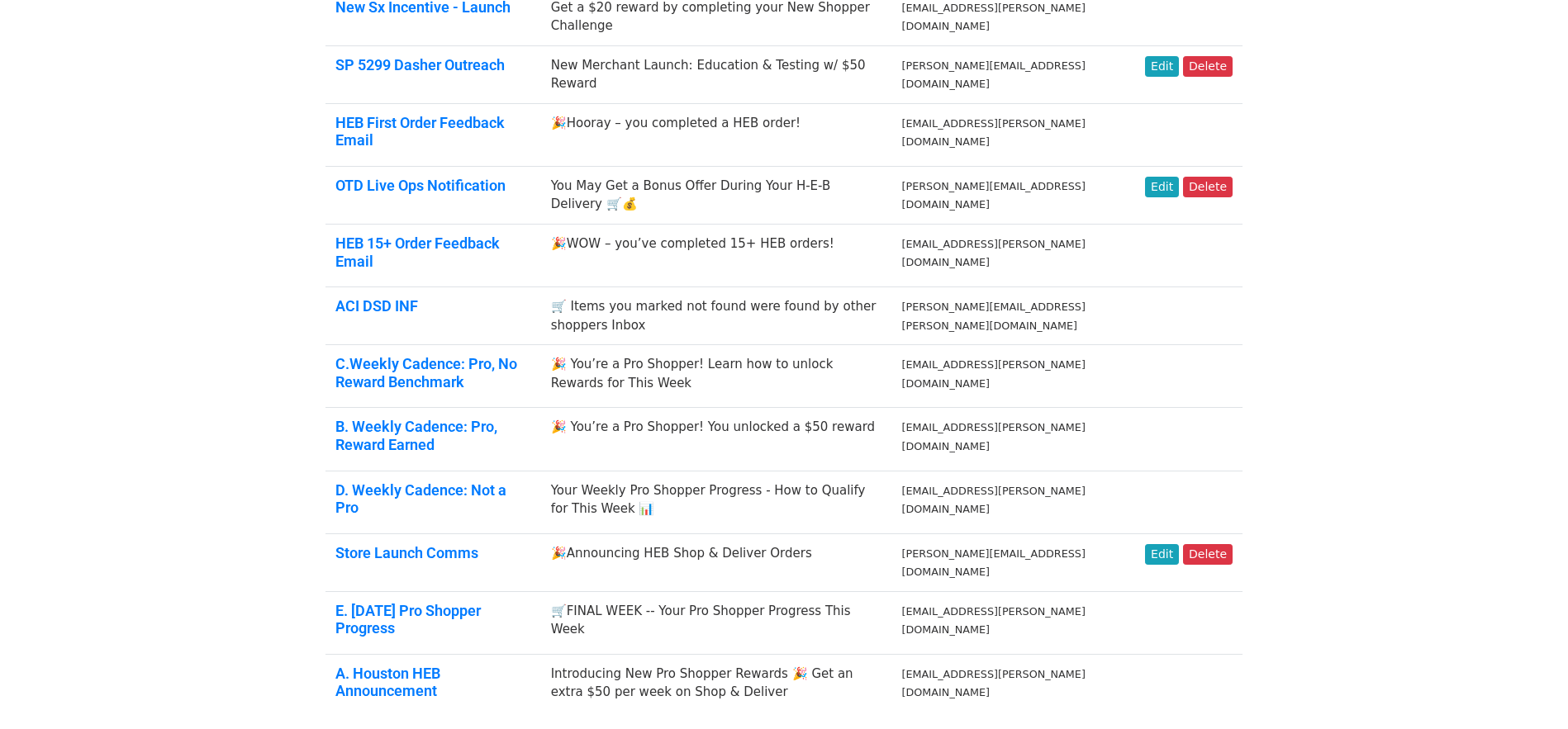
scroll to position [480, 0]
click at [482, 237] on link "HEB 15+ Order Feedback Email" at bounding box center [417, 251] width 164 height 36
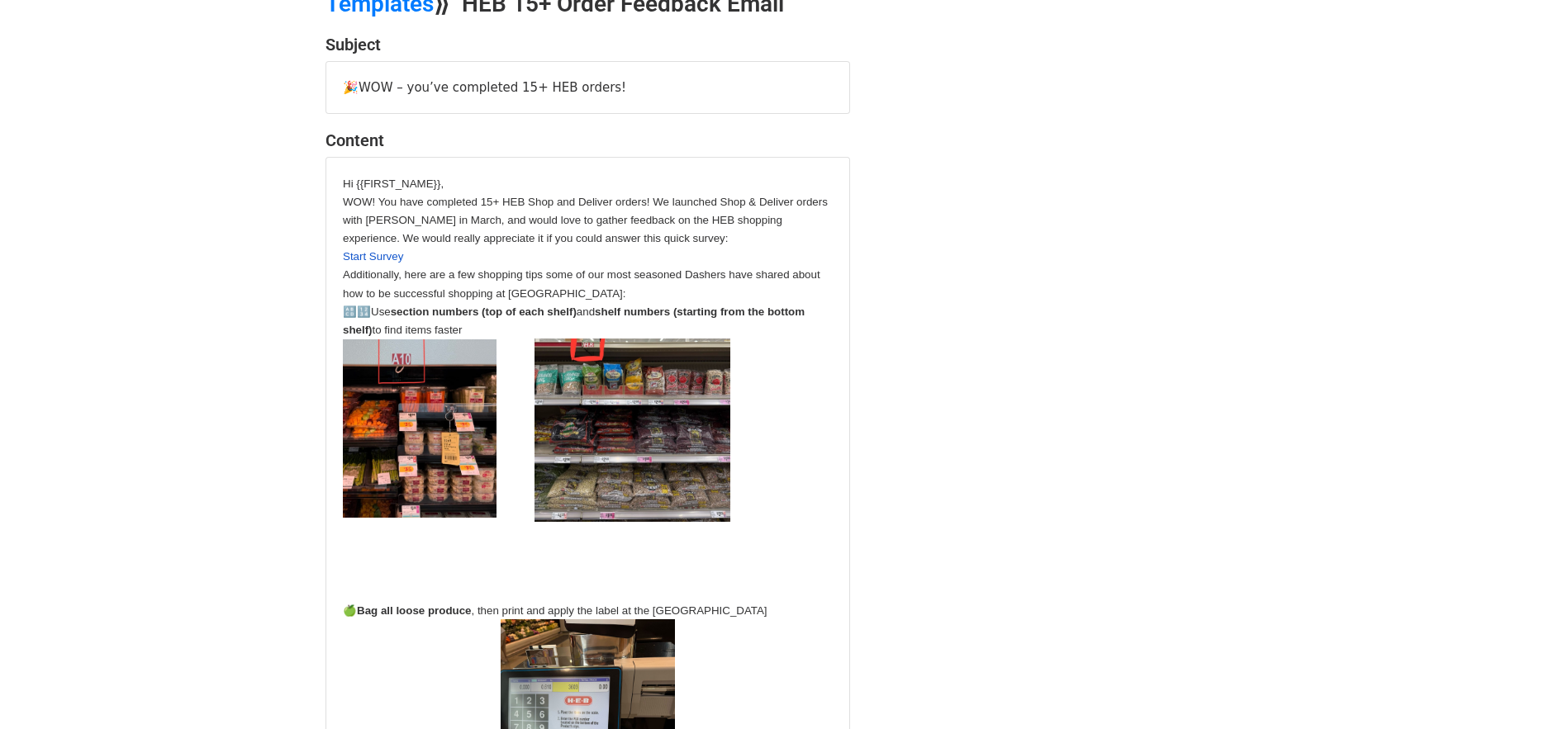
scroll to position [86, 0]
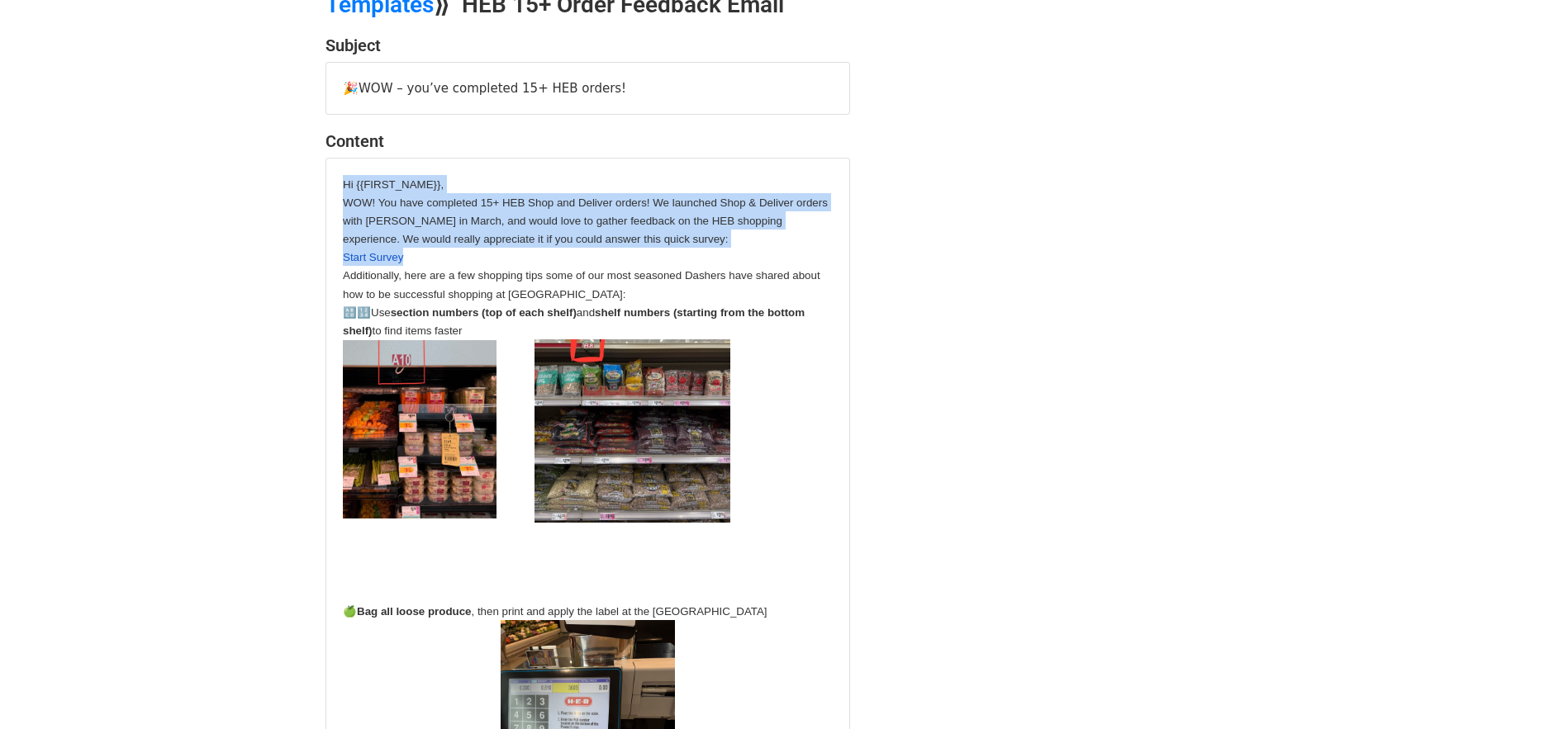
drag, startPoint x: 424, startPoint y: 257, endPoint x: 345, endPoint y: 182, distance: 108.9
click at [345, 182] on div "Hi {{FIRST_NAME}}, WOW! You have completed 15+ HEB Shop and Deliver orders! We …" at bounding box center [587, 735] width 490 height 1120
copy div "Hi {{FIRST_NAME}}, WOW! You have completed 15+ HEB Shop and Deliver orders! We …"
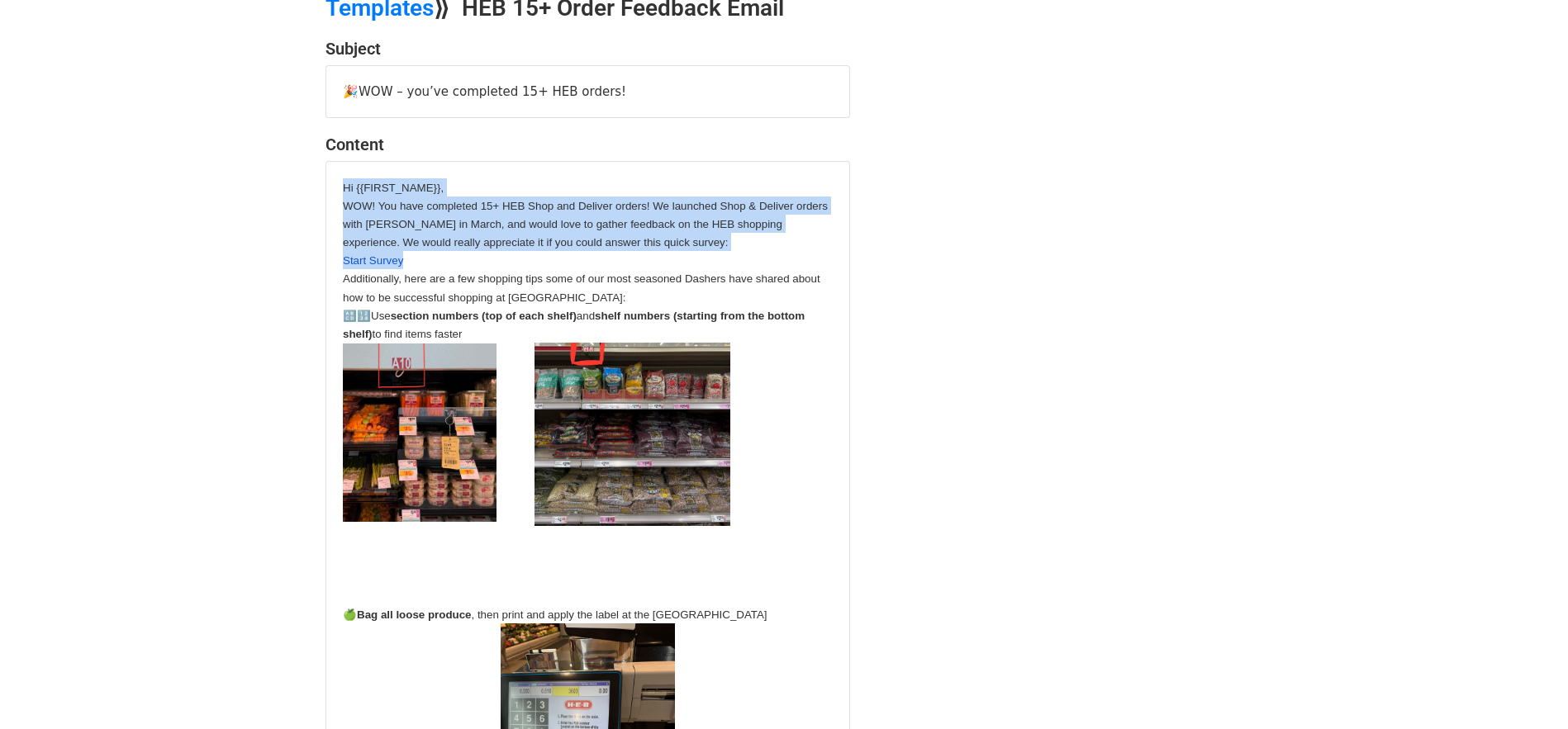
scroll to position [52, 0]
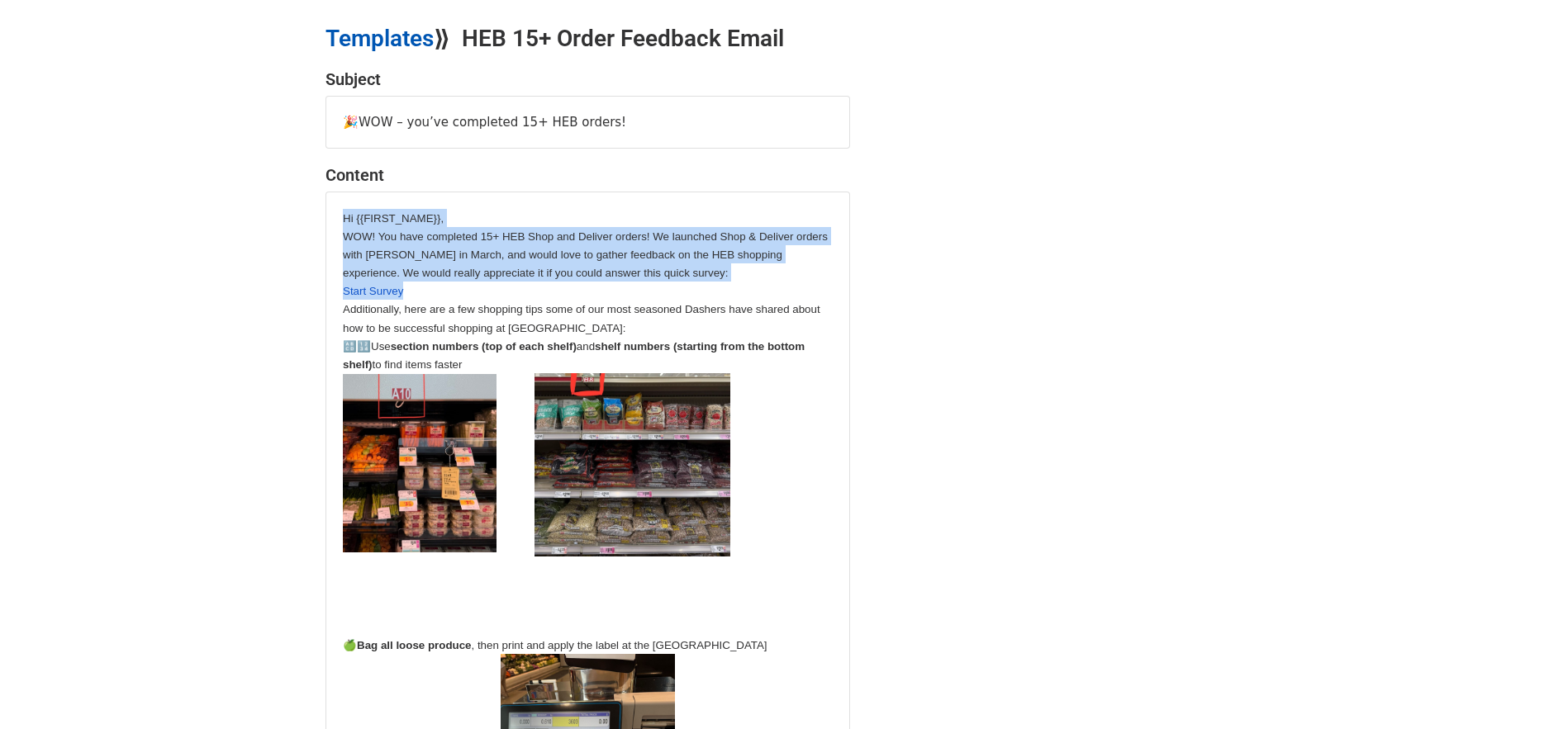
click at [364, 49] on link "Templates" at bounding box center [380, 39] width 109 height 27
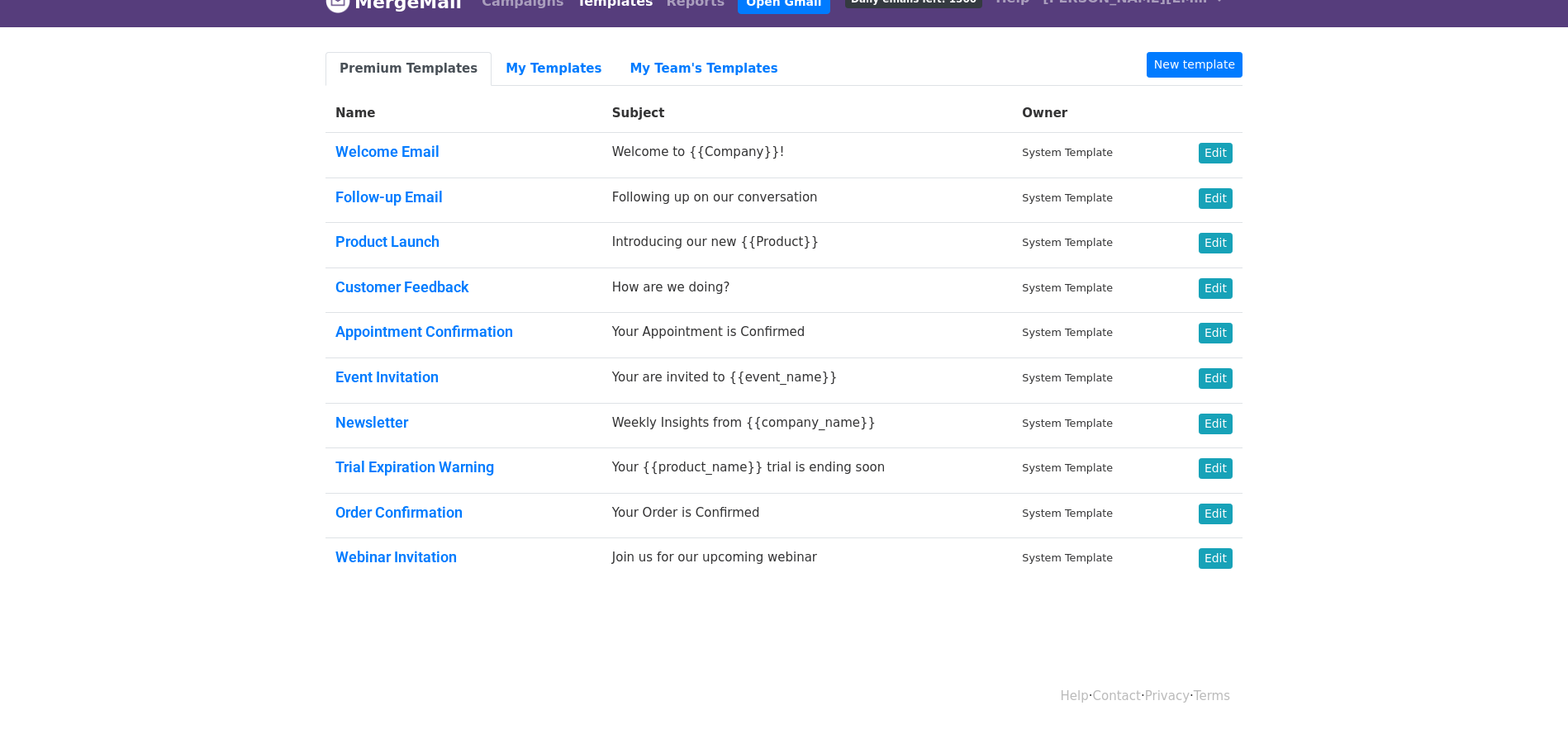
scroll to position [25, 0]
click at [526, 72] on link "My Templates" at bounding box center [554, 69] width 124 height 34
click at [655, 60] on link "My Team's Templates" at bounding box center [703, 69] width 176 height 34
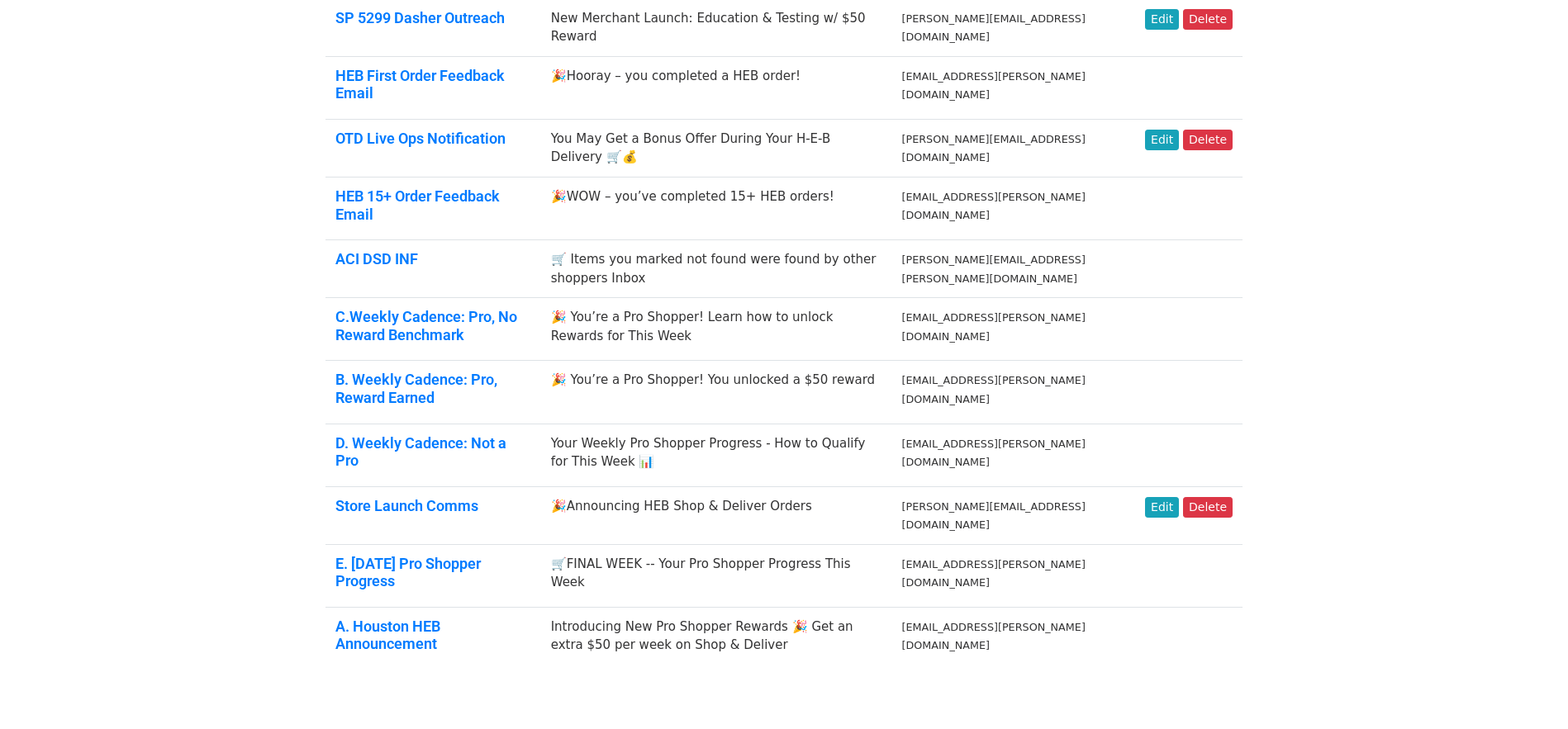
scroll to position [533, 0]
